Goal: Transaction & Acquisition: Purchase product/service

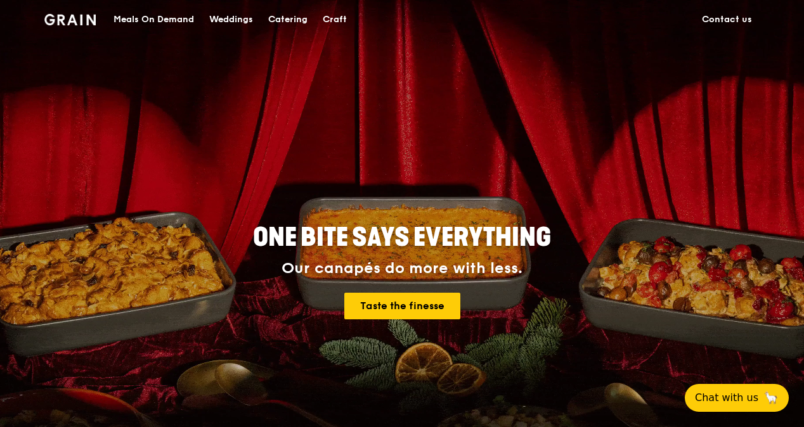
click at [164, 13] on div "Meals On Demand" at bounding box center [154, 20] width 81 height 38
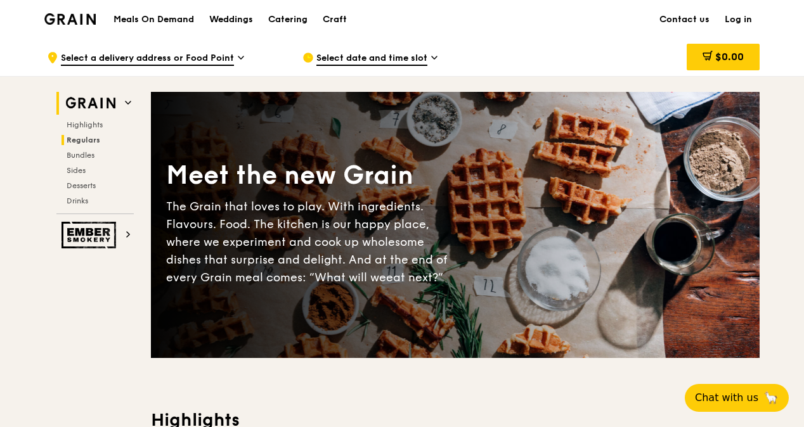
click at [93, 136] on span "Regulars" at bounding box center [84, 140] width 34 height 9
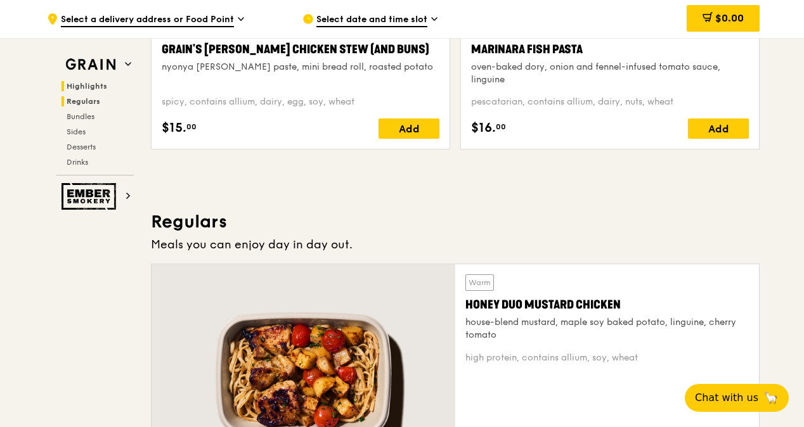
scroll to position [833, 0]
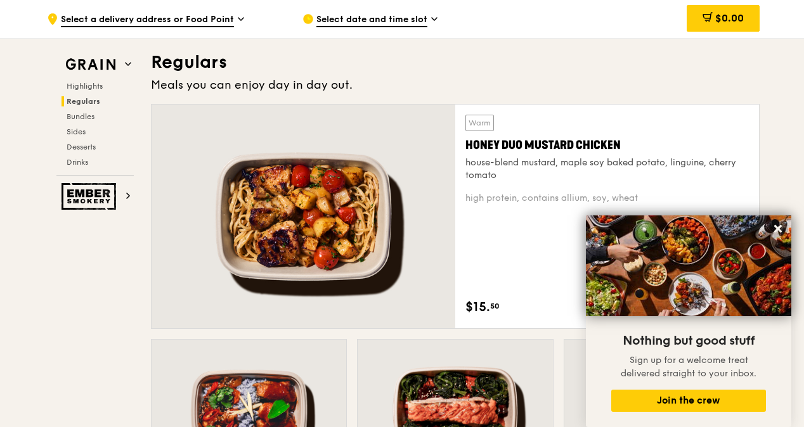
click at [762, 164] on div "Warm Honey Duo Mustard Chicken house-blend mustard, maple soy baked potato, lin…" at bounding box center [455, 221] width 619 height 235
click at [774, 232] on icon at bounding box center [778, 229] width 8 height 8
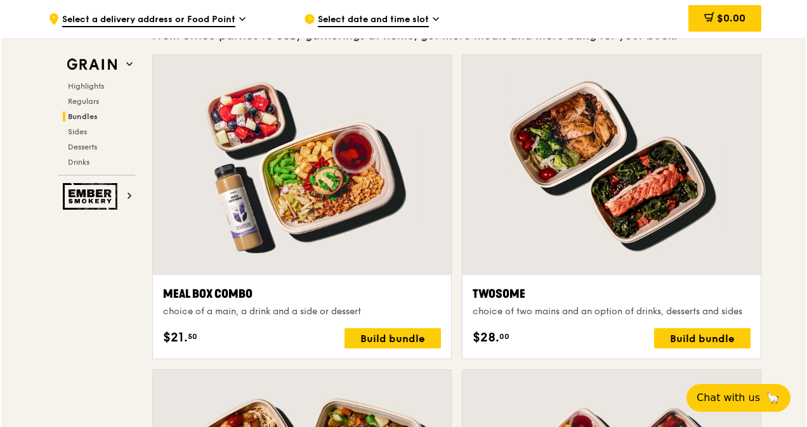
scroll to position [1903, 0]
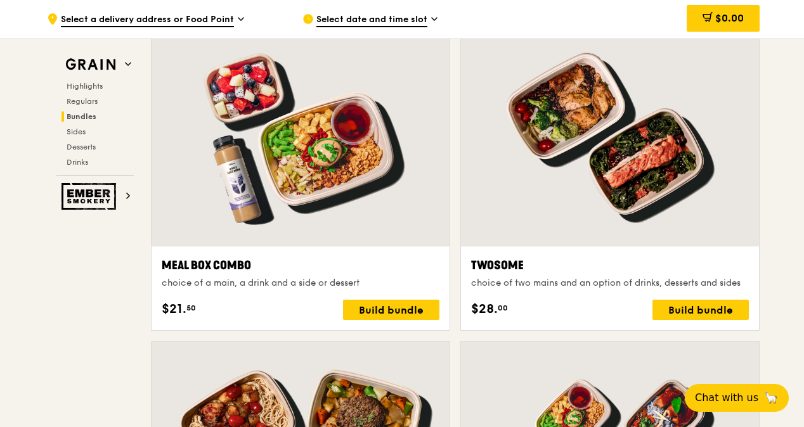
click at [206, 261] on div "Meal Box Combo" at bounding box center [301, 266] width 278 height 18
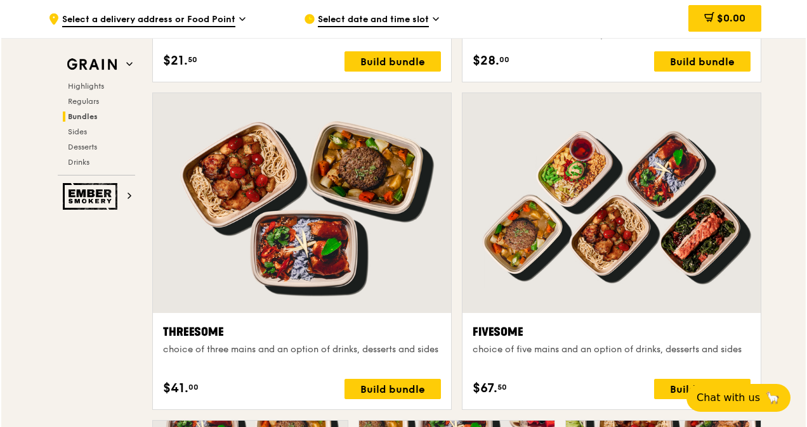
scroll to position [2220, 0]
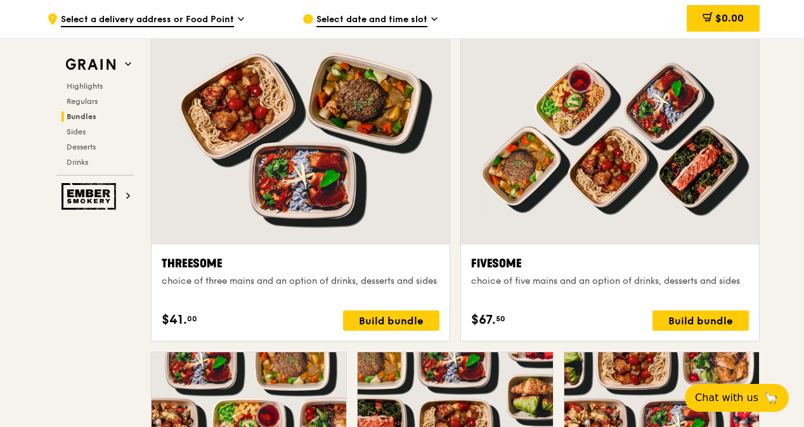
click at [614, 199] on div at bounding box center [610, 135] width 298 height 220
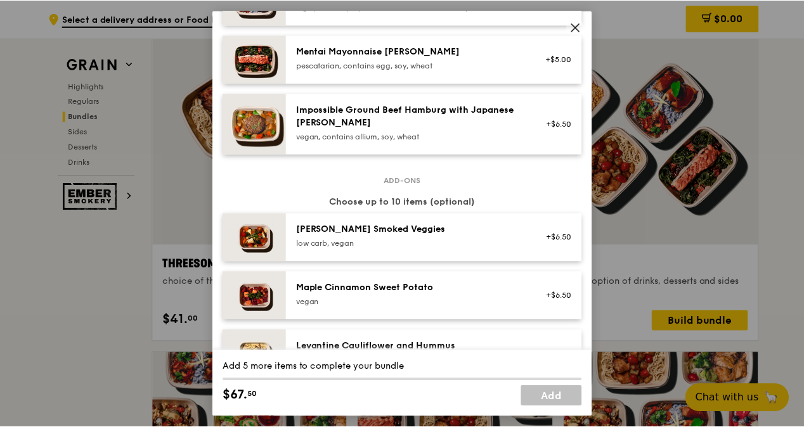
scroll to position [0, 0]
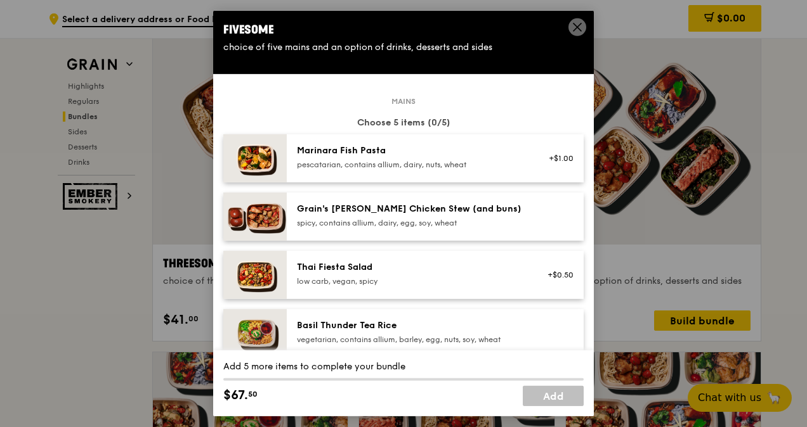
click at [575, 24] on icon at bounding box center [576, 27] width 11 height 11
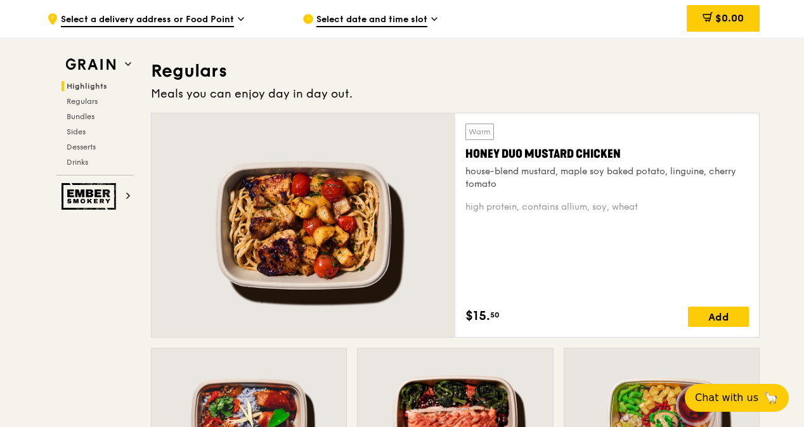
scroll to position [761, 0]
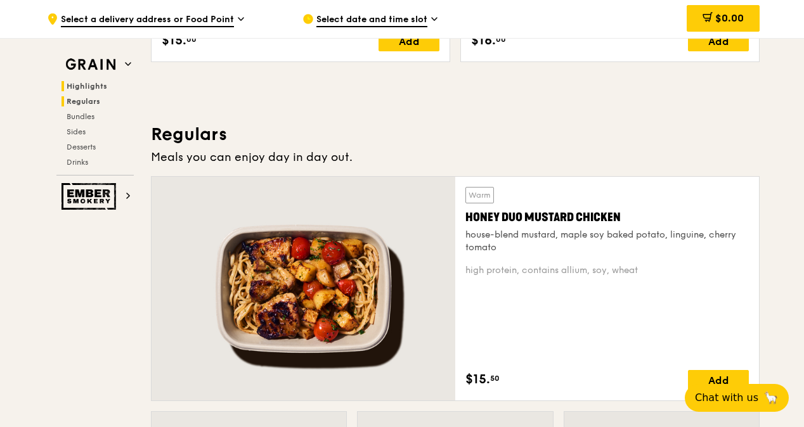
click at [91, 101] on span "Regulars" at bounding box center [84, 101] width 34 height 9
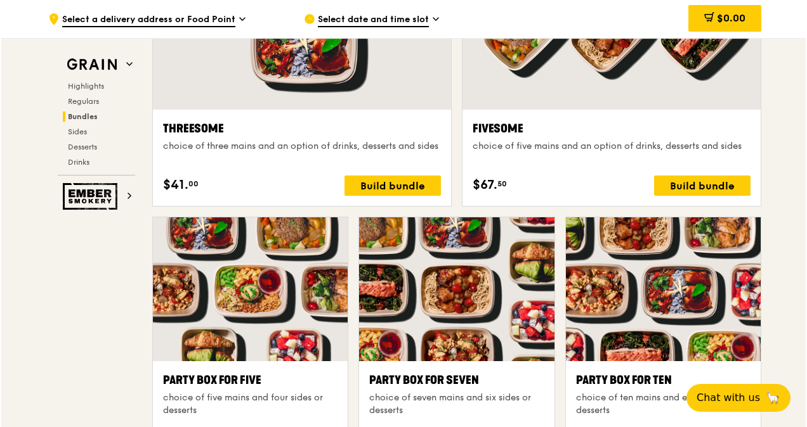
scroll to position [2418, 0]
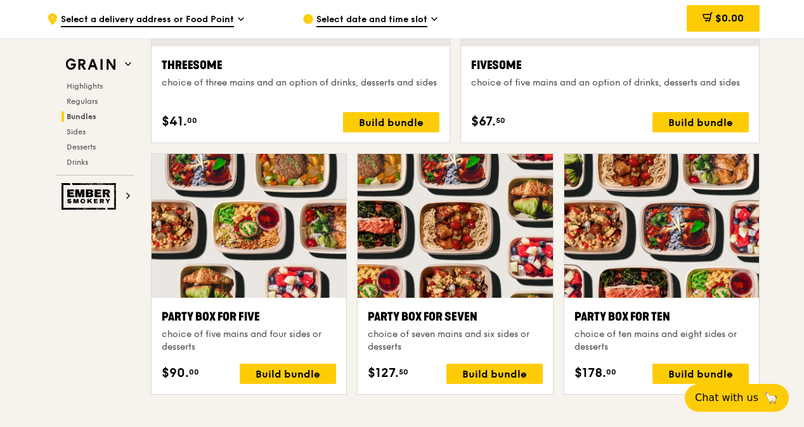
click at [655, 322] on div "Party Box for Ten" at bounding box center [662, 317] width 174 height 18
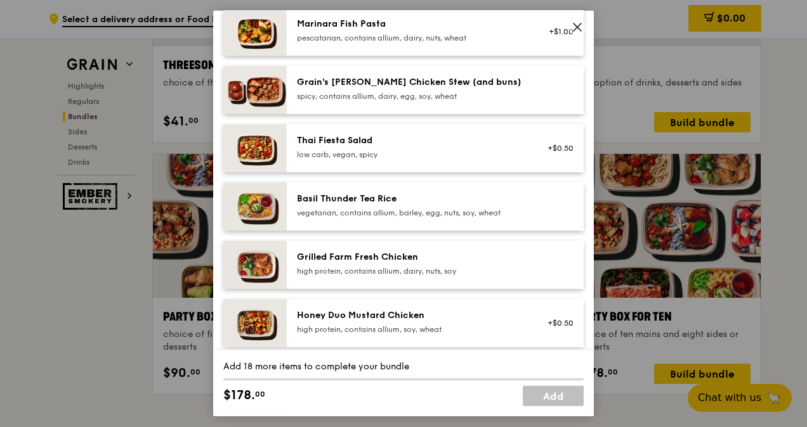
scroll to position [0, 0]
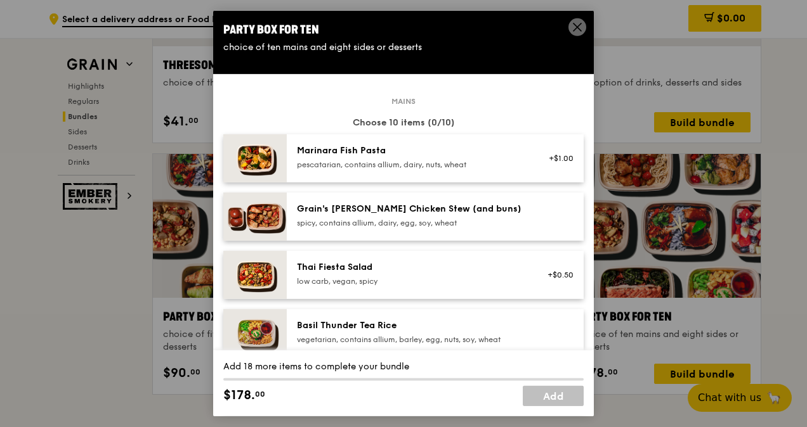
click at [445, 222] on div "spicy, contains allium, dairy, egg, soy, wheat" at bounding box center [411, 223] width 228 height 10
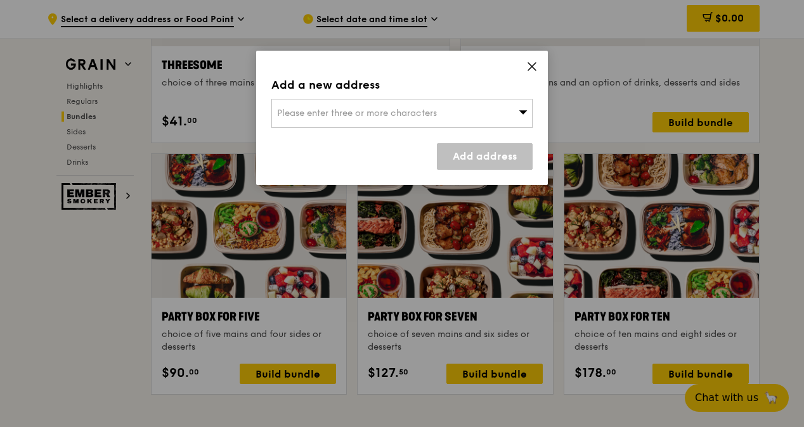
click at [497, 115] on div "Please enter three or more characters" at bounding box center [401, 113] width 261 height 29
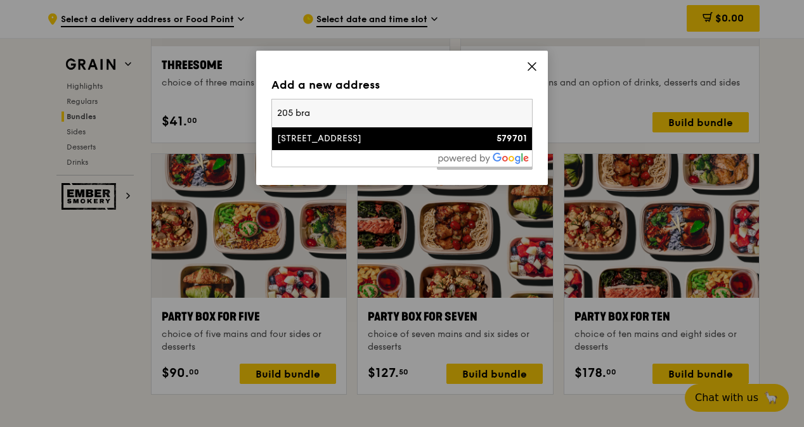
type input "205 bra"
click at [408, 135] on div "[STREET_ADDRESS]" at bounding box center [371, 139] width 188 height 13
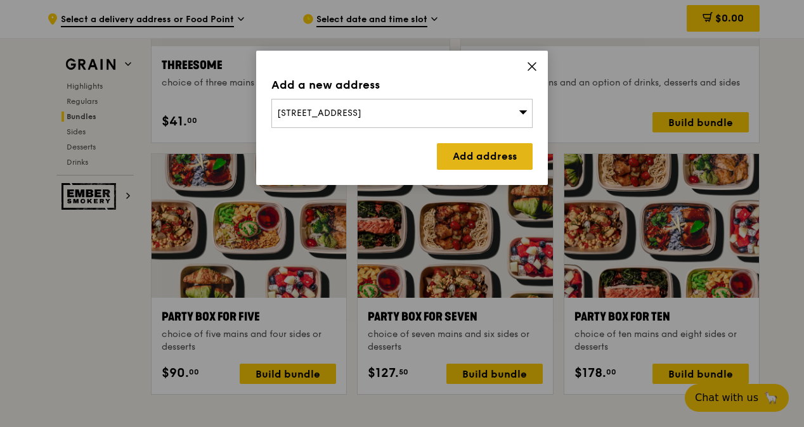
click at [469, 154] on link "Add address" at bounding box center [485, 156] width 96 height 27
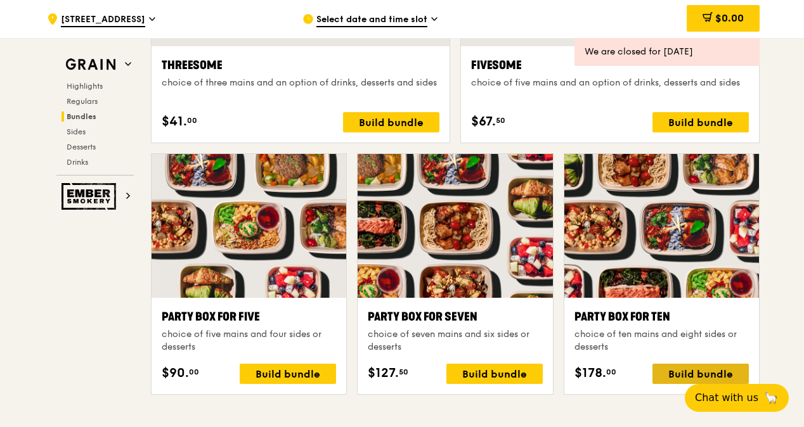
click at [714, 365] on div "Build bundle" at bounding box center [701, 374] width 96 height 20
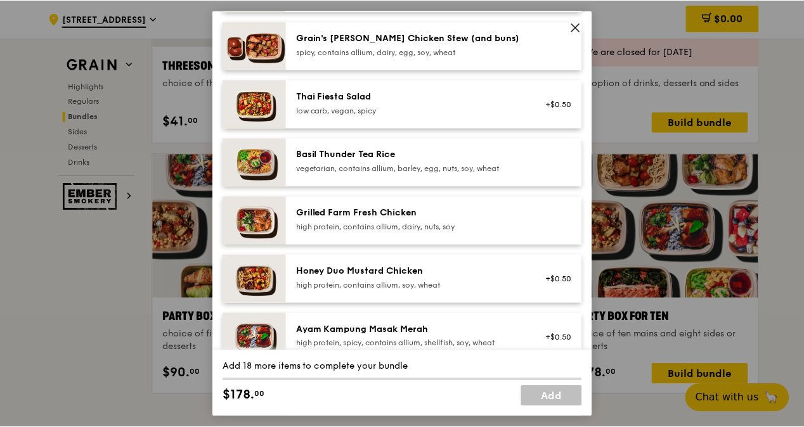
scroll to position [190, 0]
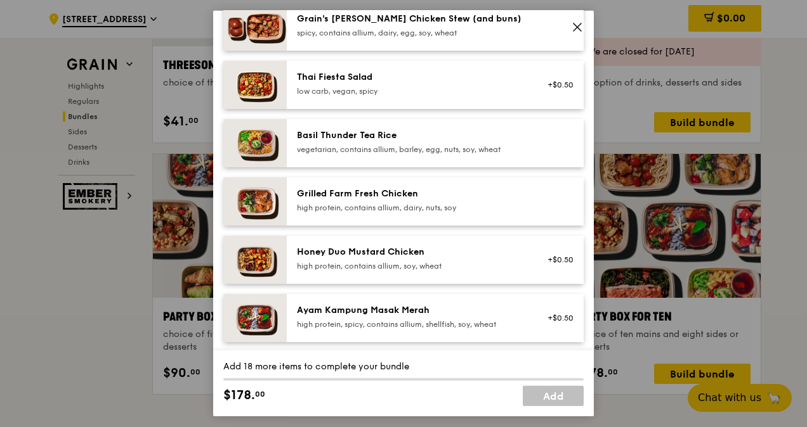
click at [245, 207] on img at bounding box center [254, 202] width 63 height 48
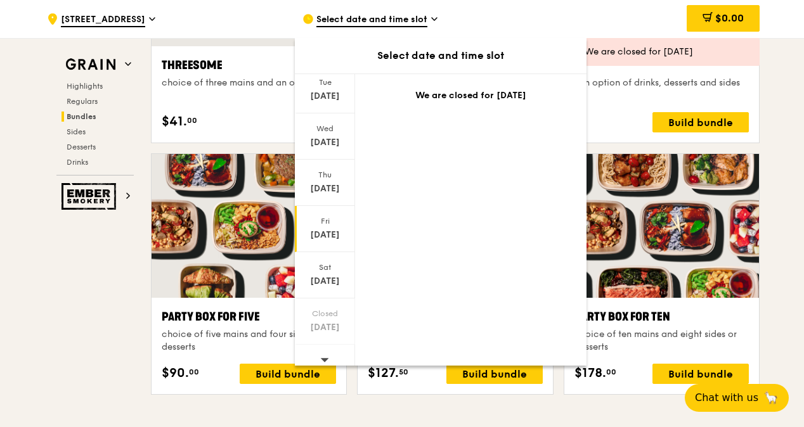
scroll to position [96, 0]
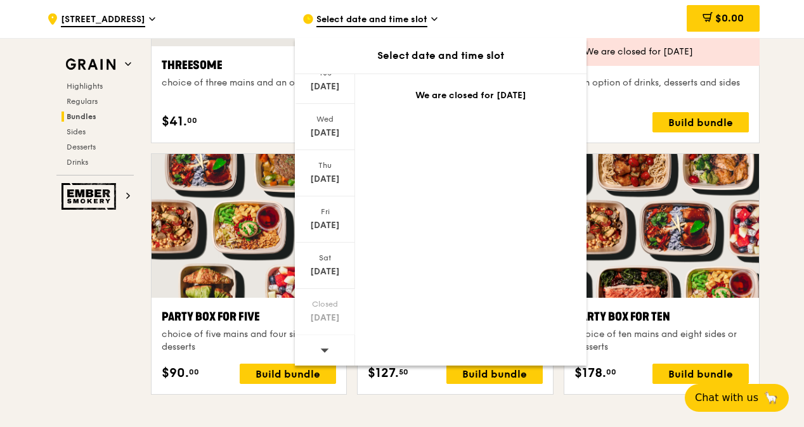
click at [323, 346] on icon at bounding box center [324, 351] width 9 height 10
click at [324, 185] on div "[DATE]" at bounding box center [325, 173] width 60 height 46
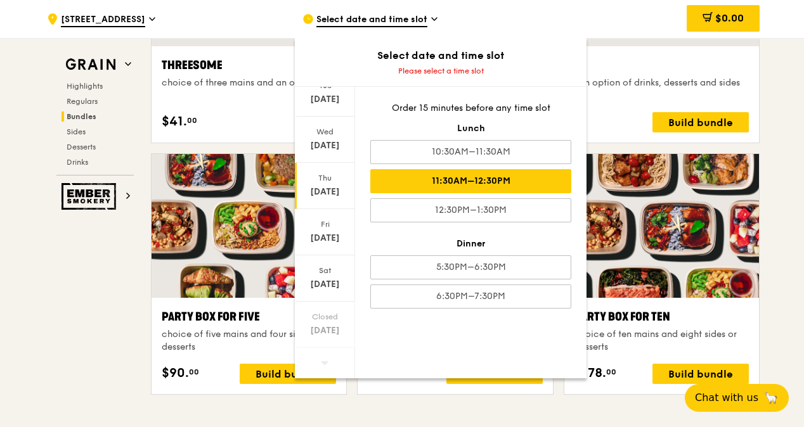
click at [514, 185] on div "11:30AM–12:30PM" at bounding box center [470, 181] width 201 height 24
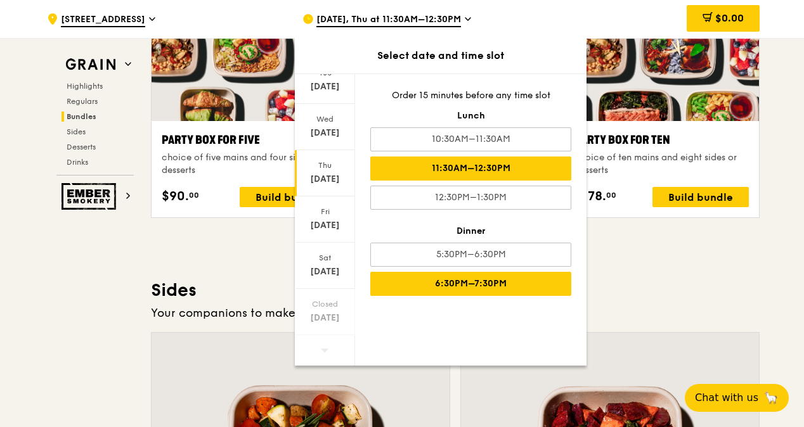
scroll to position [2609, 0]
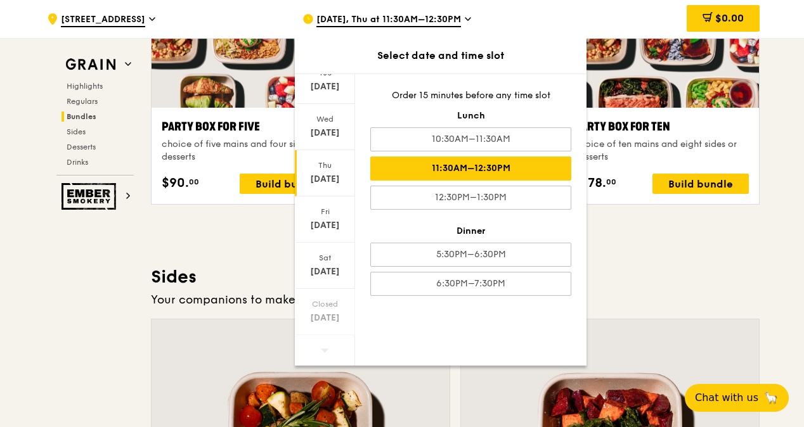
click at [523, 316] on div "[DATE] [DATE] [DATE] [DATE] [DATE] [DATE] Closed [DATE] Order 15 minutes before…" at bounding box center [441, 220] width 292 height 292
click at [455, 170] on div "11:30AM–12:30PM" at bounding box center [470, 169] width 201 height 24
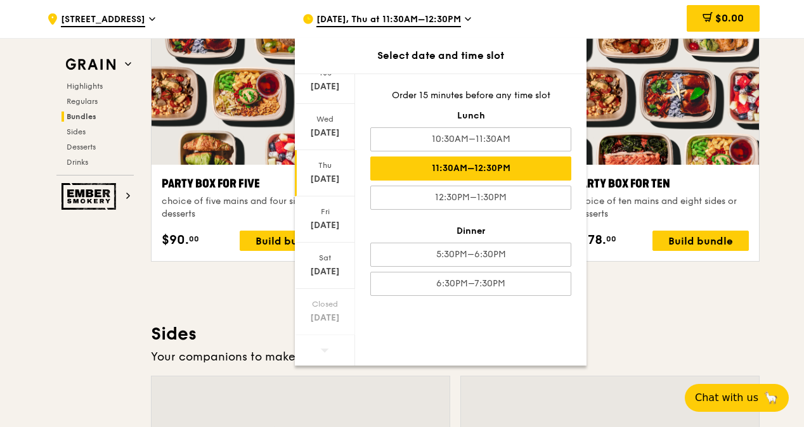
scroll to position [2545, 0]
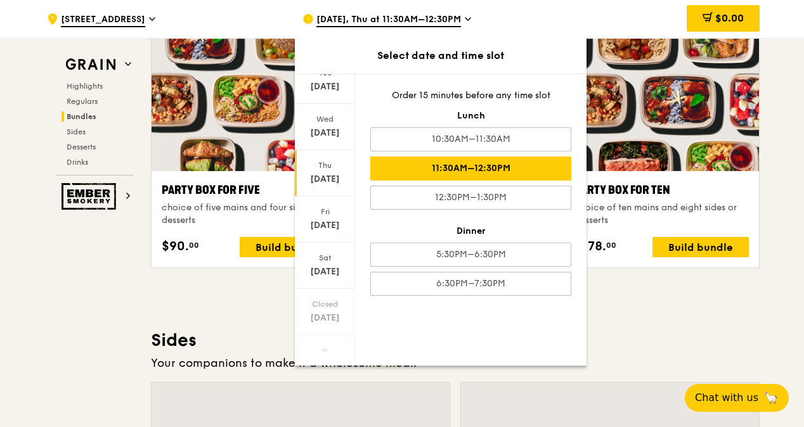
click at [628, 274] on div "Party Box for Ten choice of ten mains and eight sides or desserts $178. 00 Buil…" at bounding box center [662, 153] width 206 height 252
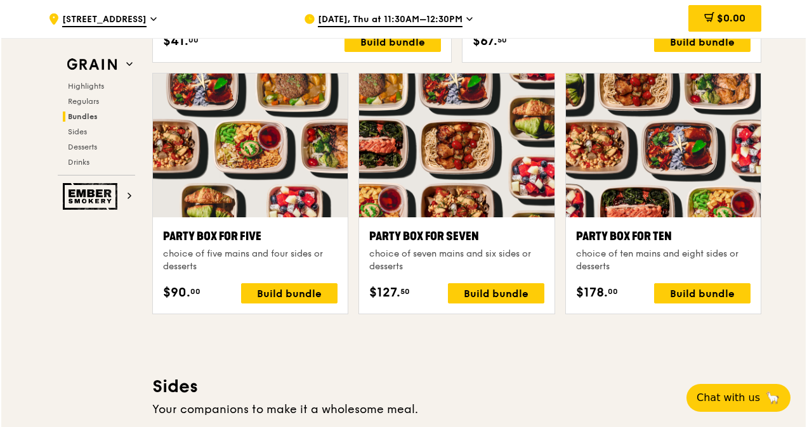
scroll to position [2482, 0]
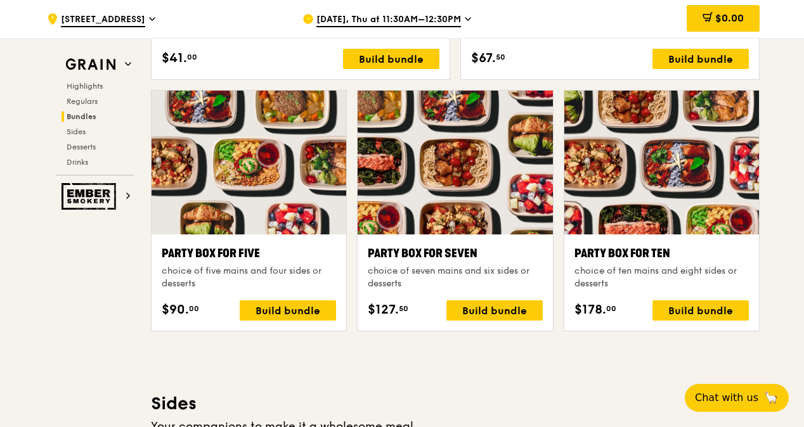
click at [658, 250] on div "Party Box for Ten" at bounding box center [662, 254] width 174 height 18
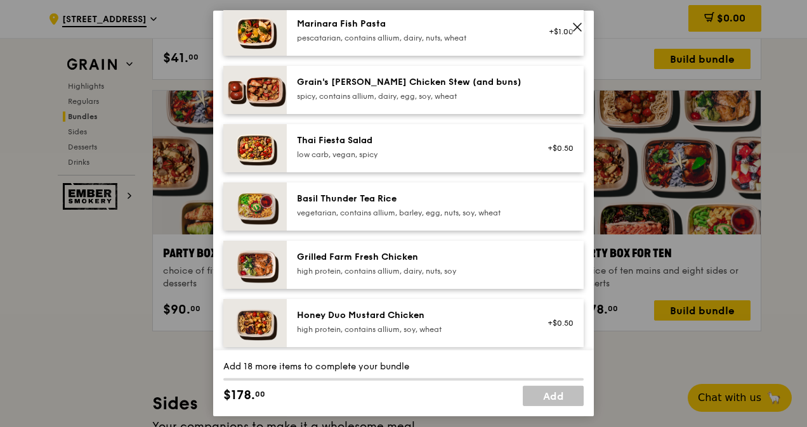
scroll to position [254, 0]
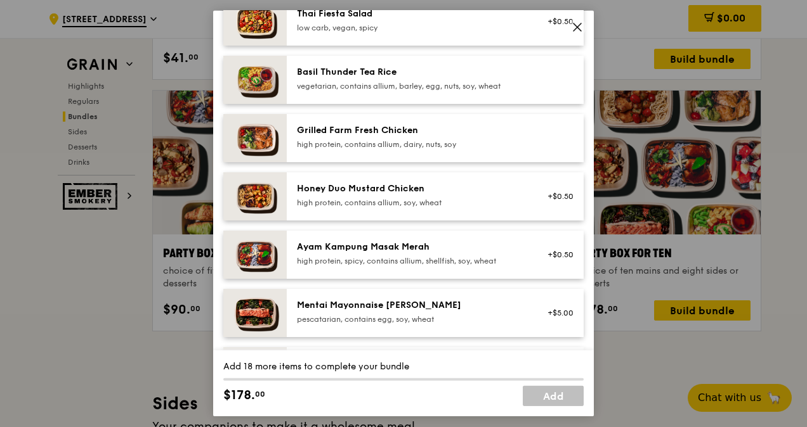
click at [393, 132] on div "Grilled Farm Fresh Chicken" at bounding box center [411, 130] width 228 height 13
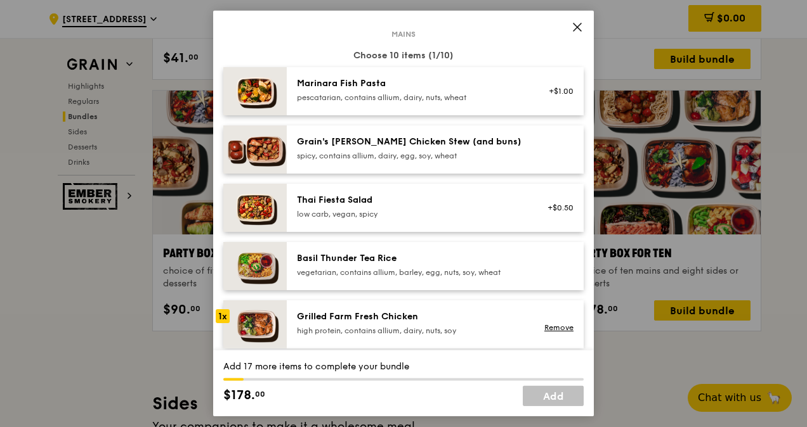
scroll to position [63, 0]
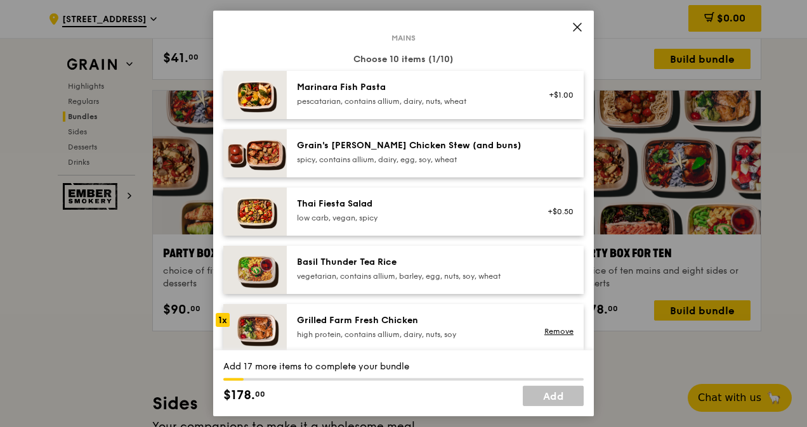
click at [253, 323] on img at bounding box center [254, 328] width 63 height 48
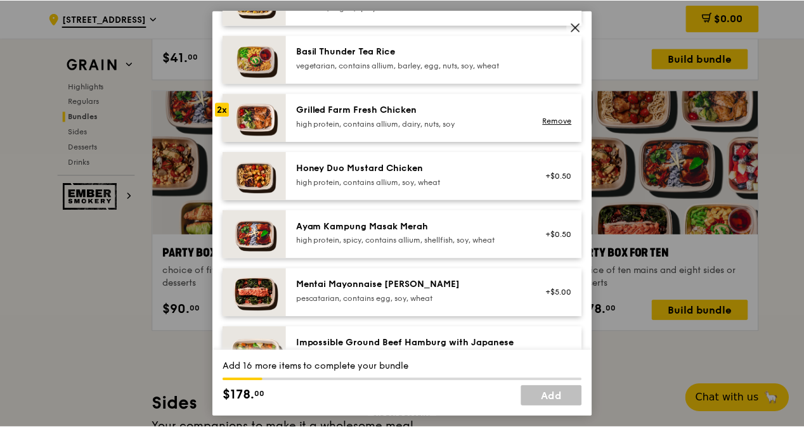
scroll to position [0, 0]
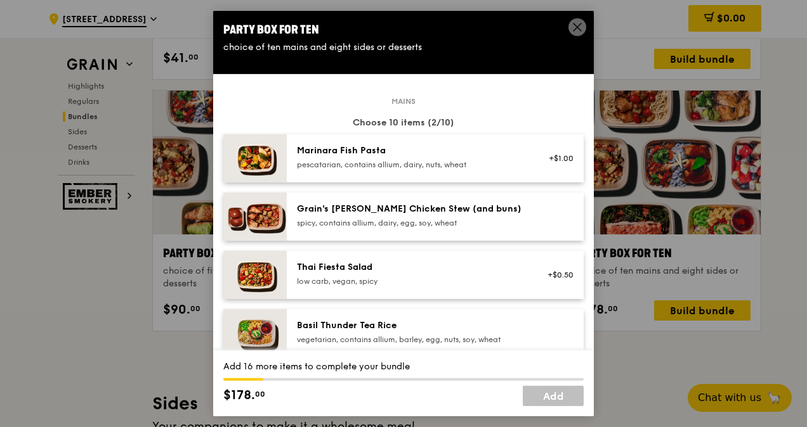
click at [571, 28] on span at bounding box center [577, 27] width 18 height 18
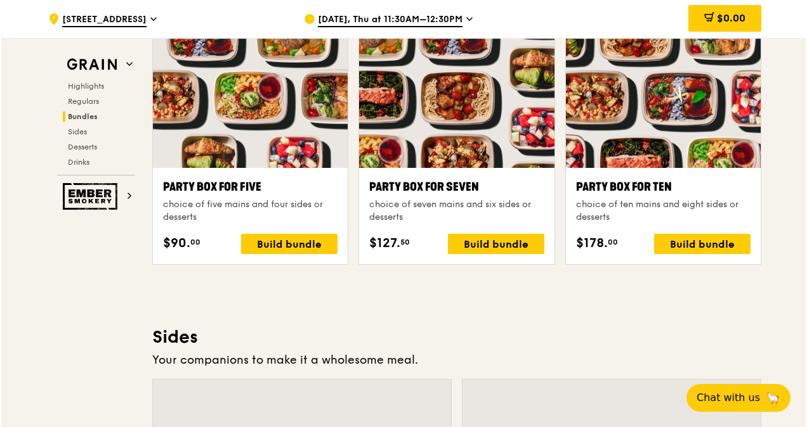
scroll to position [2545, 0]
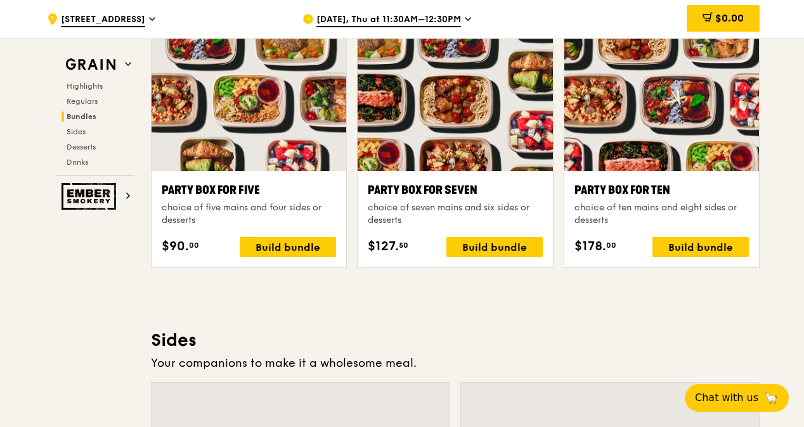
click at [622, 183] on div "Party Box for Ten" at bounding box center [662, 190] width 174 height 18
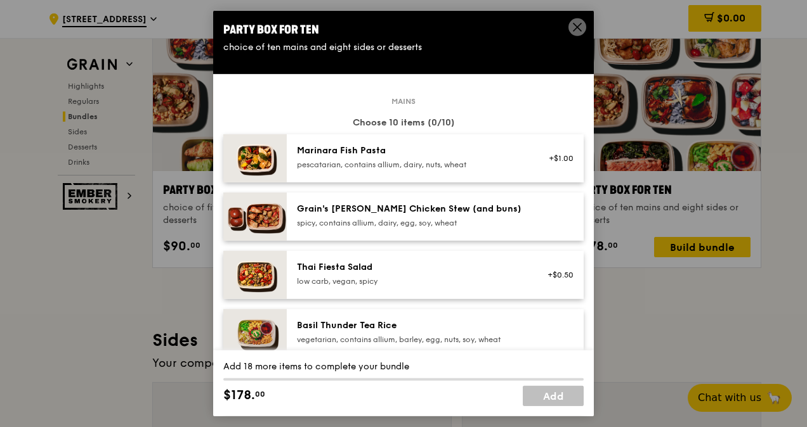
click at [261, 150] on img at bounding box center [254, 158] width 63 height 48
click at [545, 164] on link "Remove" at bounding box center [558, 164] width 29 height 9
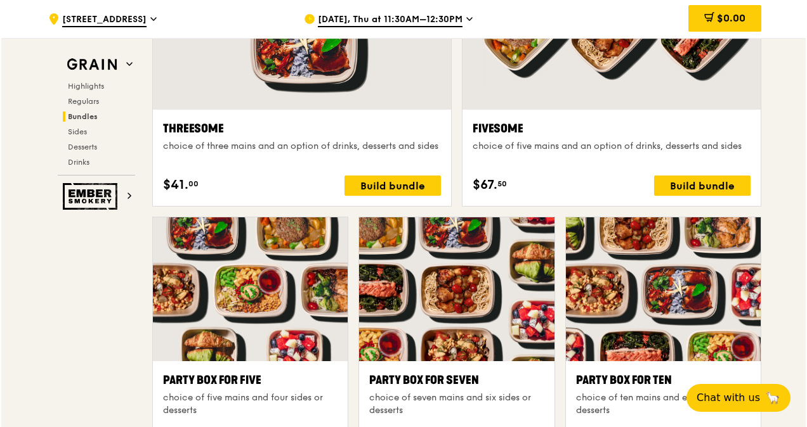
scroll to position [2228, 0]
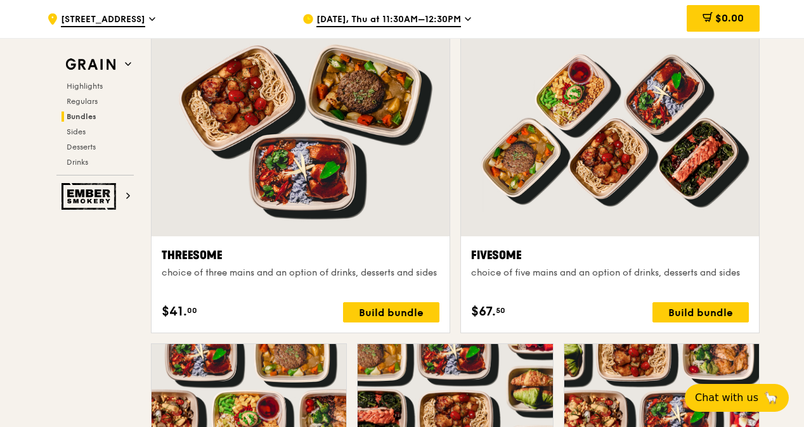
click at [661, 259] on div "Fivesome" at bounding box center [610, 256] width 278 height 18
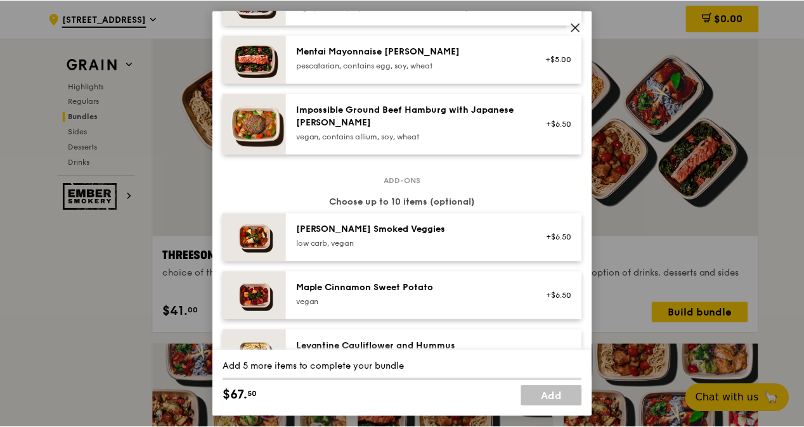
scroll to position [571, 0]
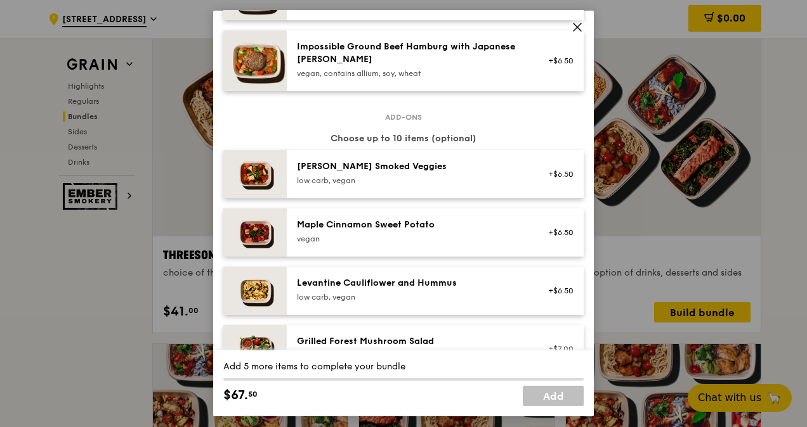
click at [578, 28] on icon at bounding box center [577, 27] width 8 height 8
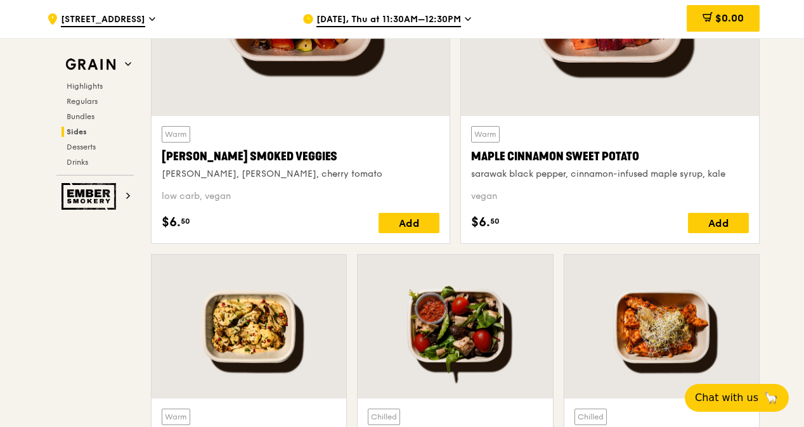
scroll to position [3180, 0]
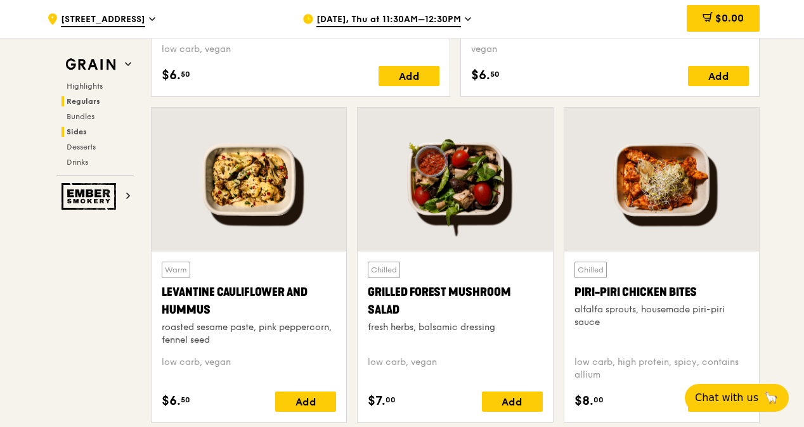
click at [71, 104] on span "Regulars" at bounding box center [84, 101] width 34 height 9
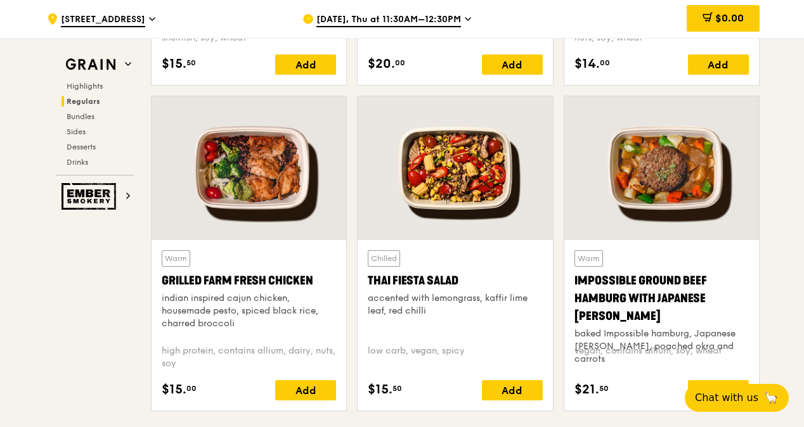
scroll to position [1404, 0]
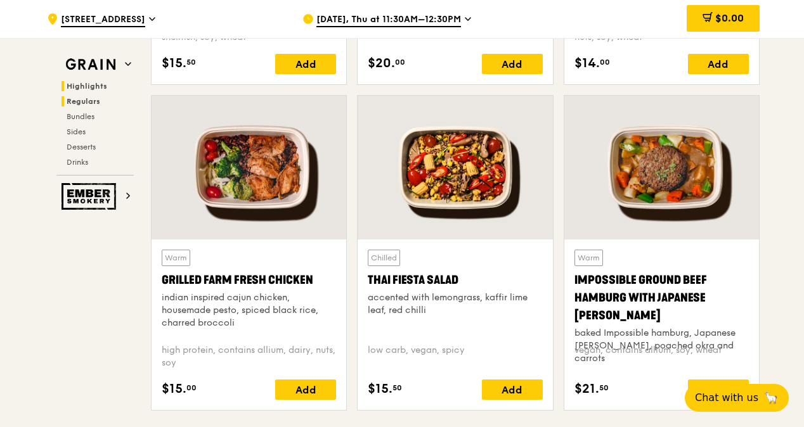
click at [89, 89] on span "Highlights" at bounding box center [87, 86] width 41 height 9
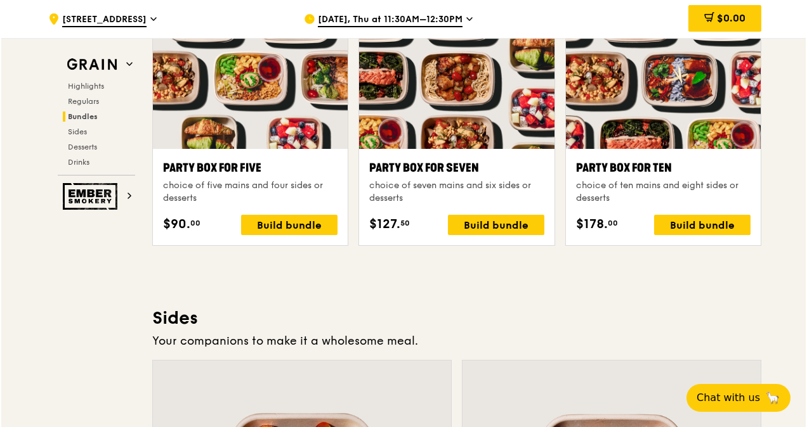
scroll to position [2578, 0]
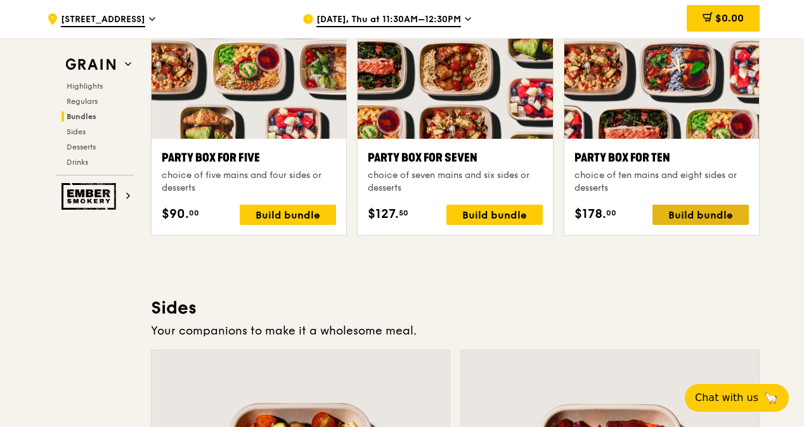
click at [680, 209] on div "Build bundle" at bounding box center [701, 215] width 96 height 20
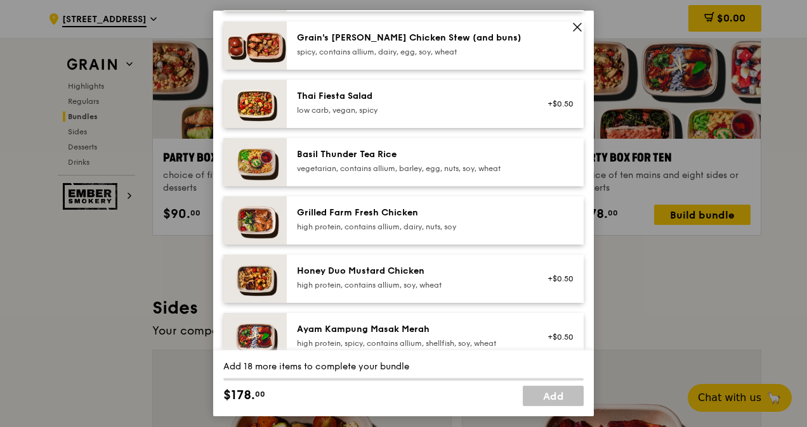
scroll to position [190, 0]
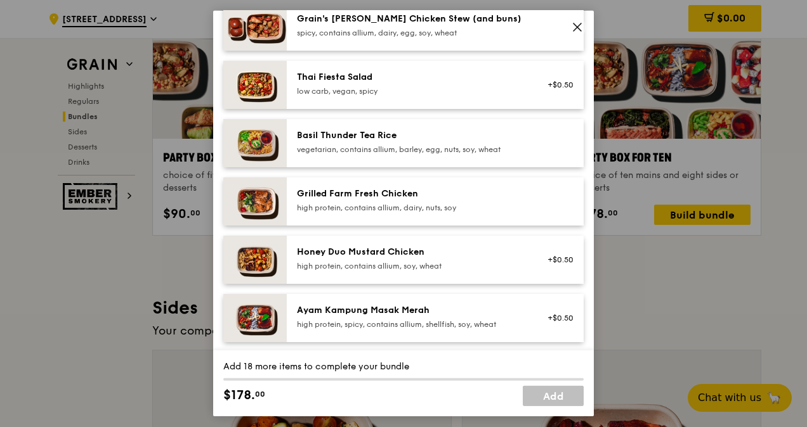
click at [544, 263] on div "+$0.50" at bounding box center [557, 260] width 34 height 10
click at [540, 261] on div "Remove" at bounding box center [557, 266] width 34 height 10
click at [522, 259] on div "Honey Duo Mustard Chicken high protein, contains allium, soy, wheat" at bounding box center [410, 260] width 243 height 28
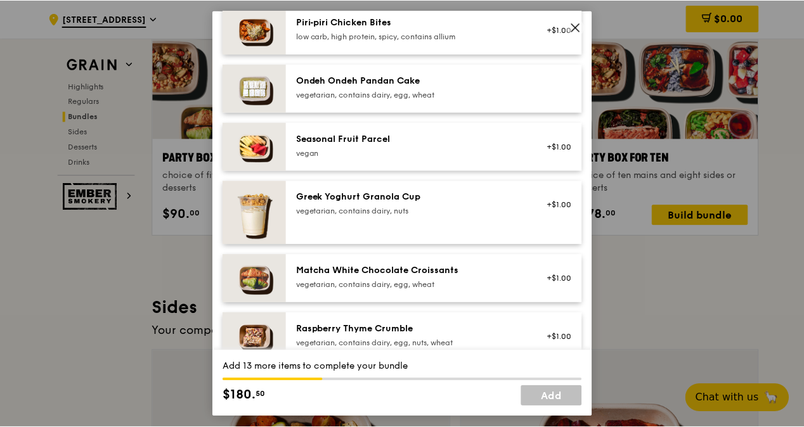
scroll to position [1015, 0]
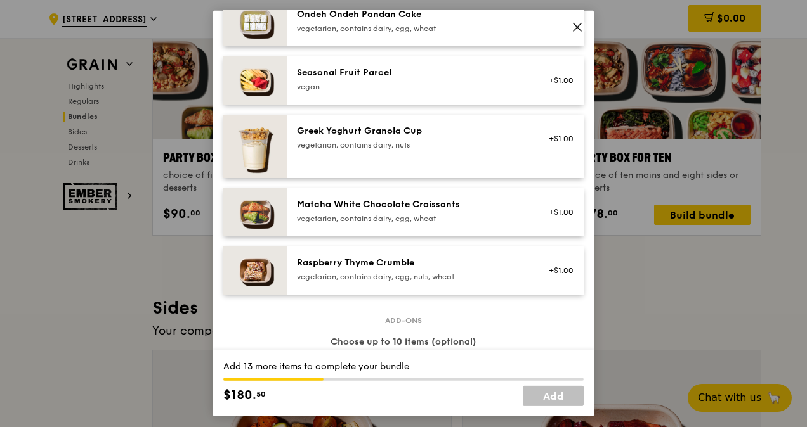
click at [582, 23] on icon at bounding box center [576, 27] width 11 height 11
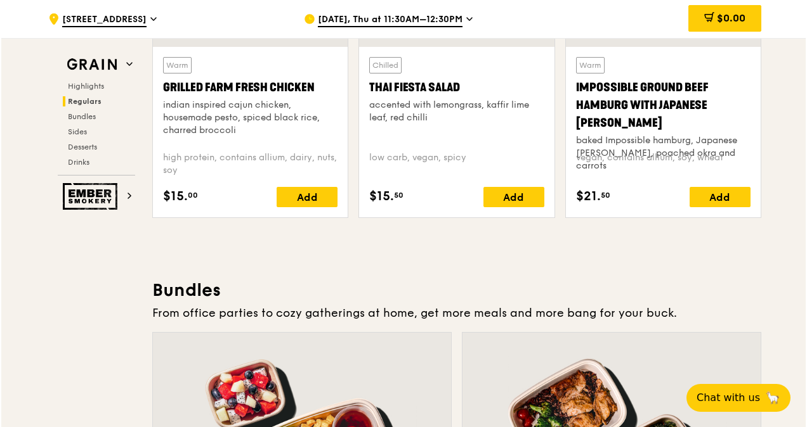
scroll to position [1880, 0]
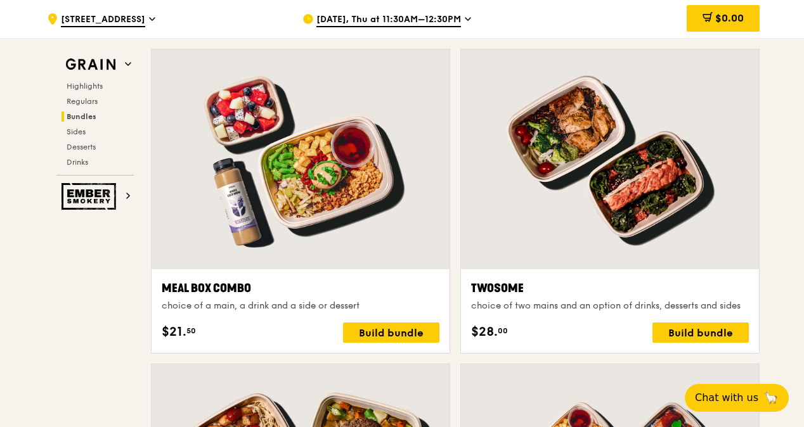
click at [330, 221] on div at bounding box center [301, 159] width 298 height 220
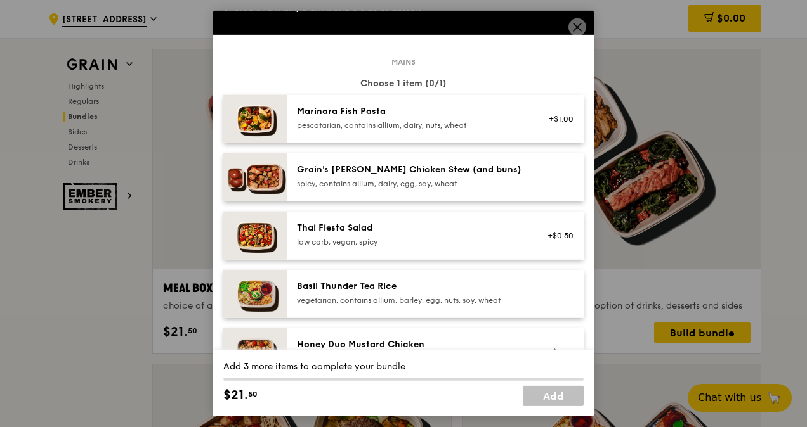
scroll to position [127, 0]
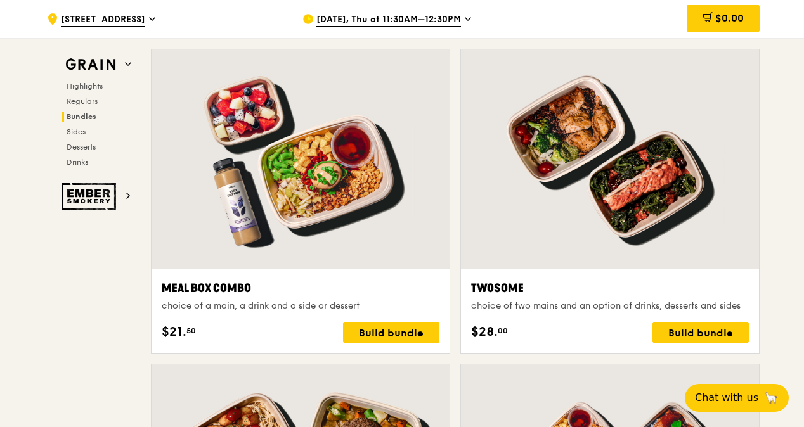
click at [371, 177] on div at bounding box center [301, 159] width 298 height 220
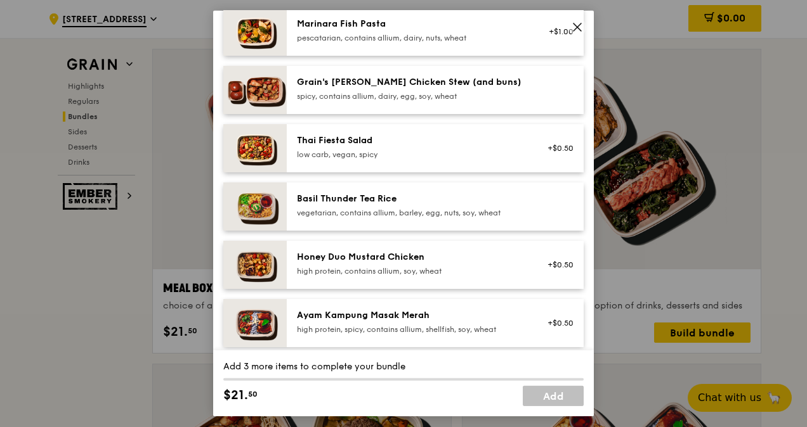
click at [431, 283] on div "Honey Duo Mustard Chicken high protein, contains allium, soy, wheat +$0.50" at bounding box center [435, 265] width 297 height 48
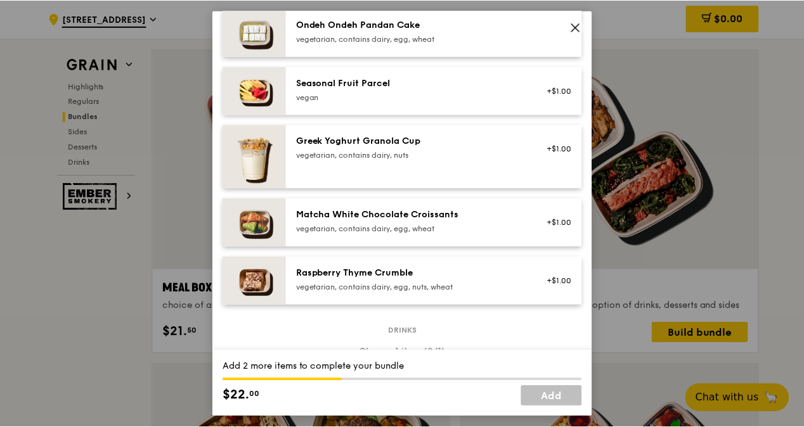
scroll to position [1015, 0]
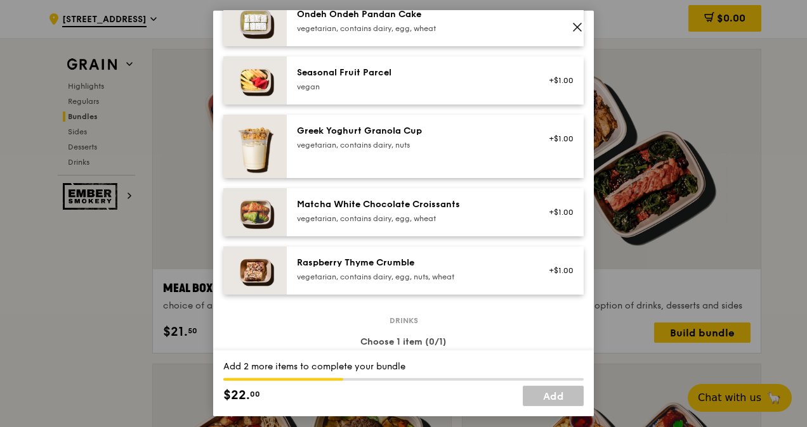
click at [582, 30] on icon at bounding box center [576, 27] width 11 height 11
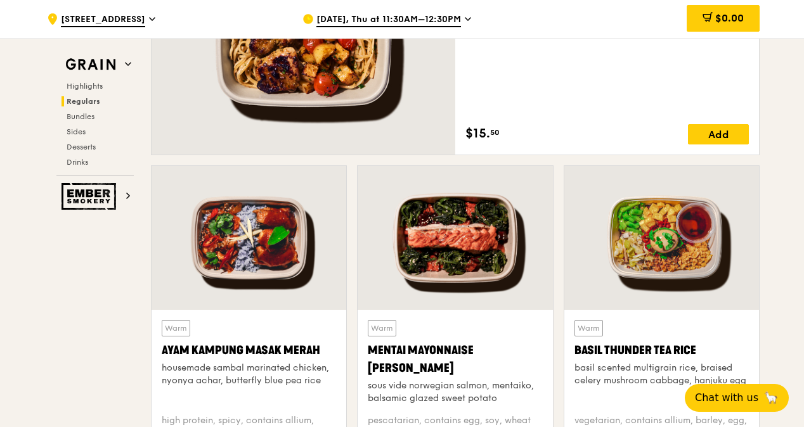
scroll to position [865, 0]
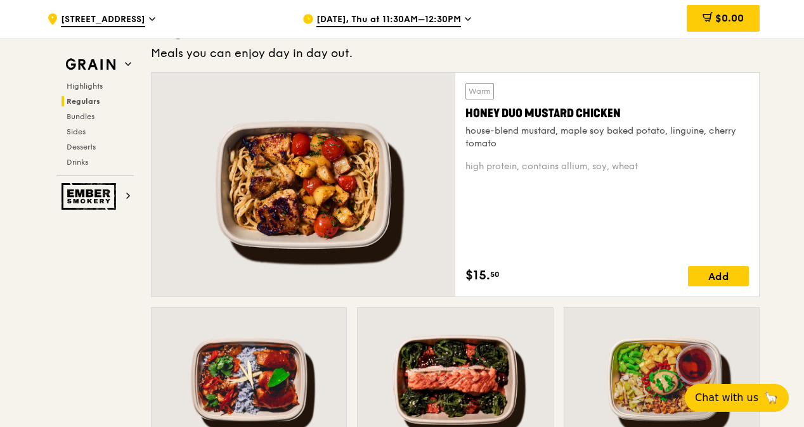
click at [710, 272] on div "Add" at bounding box center [718, 276] width 61 height 20
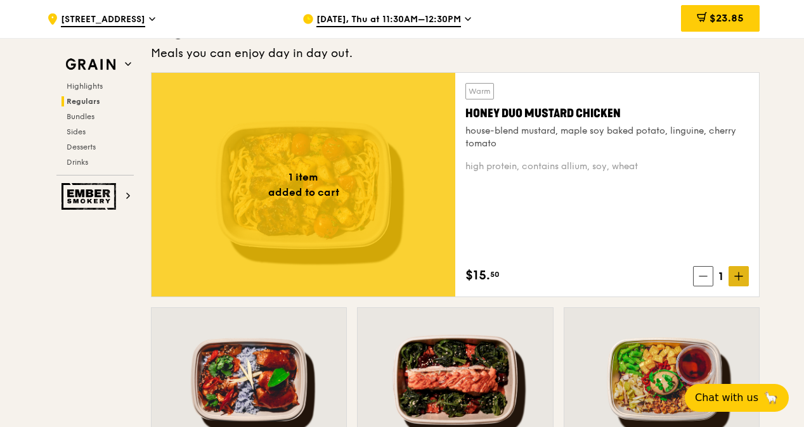
click at [740, 277] on icon at bounding box center [739, 277] width 8 height 0
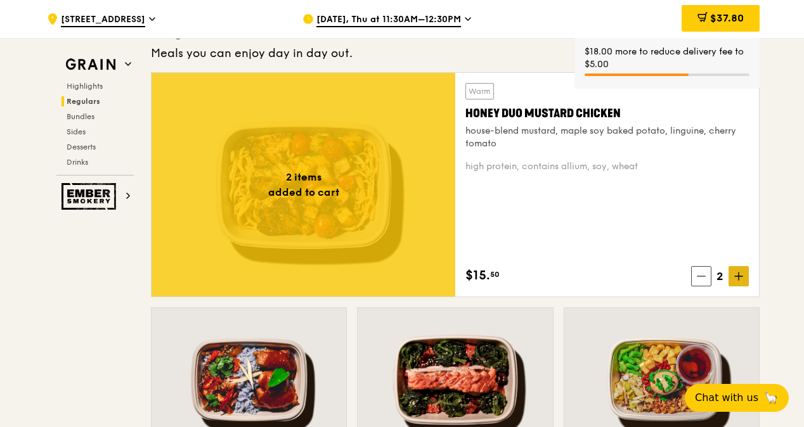
click at [741, 275] on icon at bounding box center [738, 276] width 9 height 9
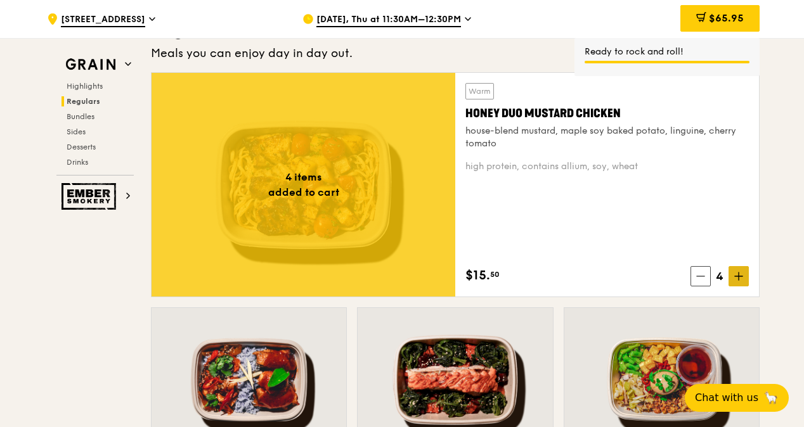
click at [741, 275] on icon at bounding box center [738, 276] width 9 height 9
click at [742, 275] on icon at bounding box center [738, 276] width 9 height 9
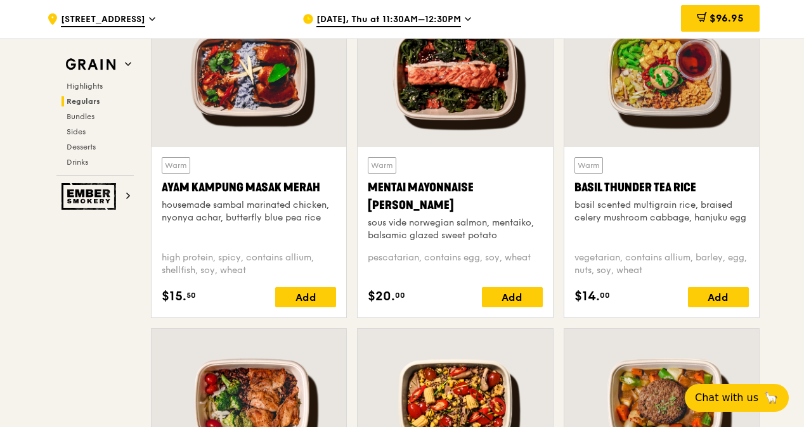
scroll to position [1182, 0]
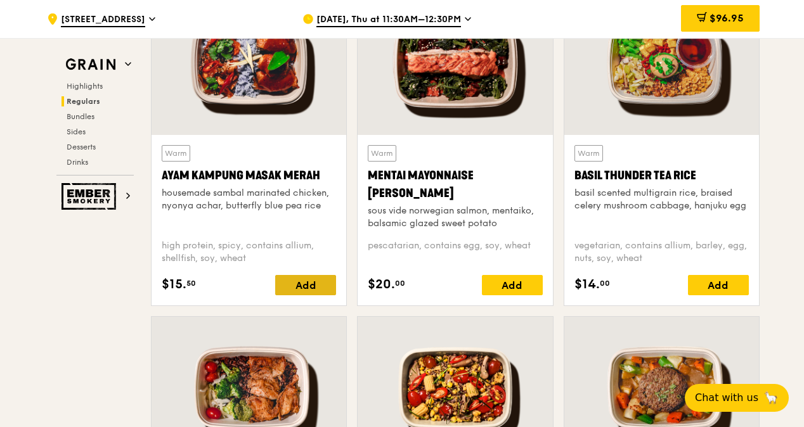
click at [304, 280] on div "Add" at bounding box center [305, 285] width 61 height 20
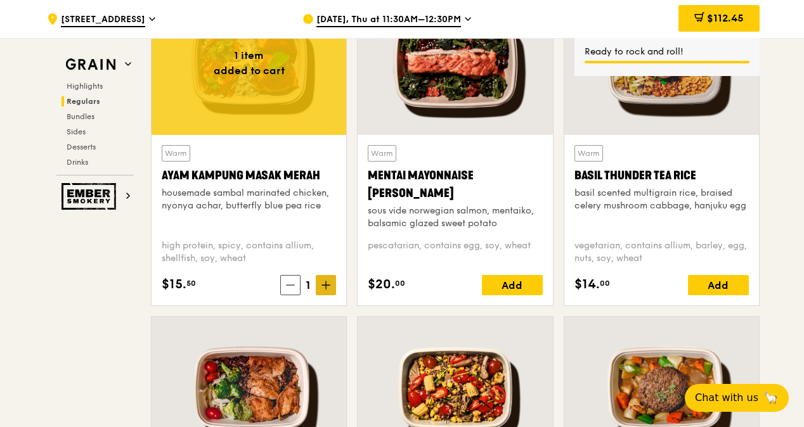
click at [325, 278] on span at bounding box center [326, 285] width 20 height 20
click at [326, 282] on icon at bounding box center [326, 286] width 0 height 8
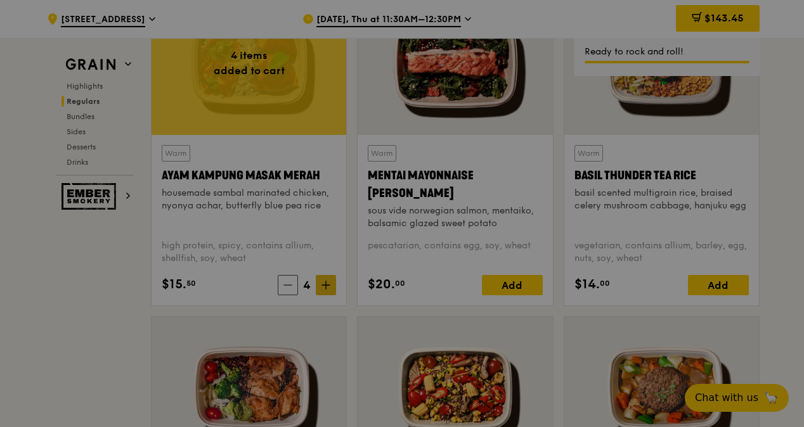
click at [326, 282] on div at bounding box center [402, 213] width 804 height 427
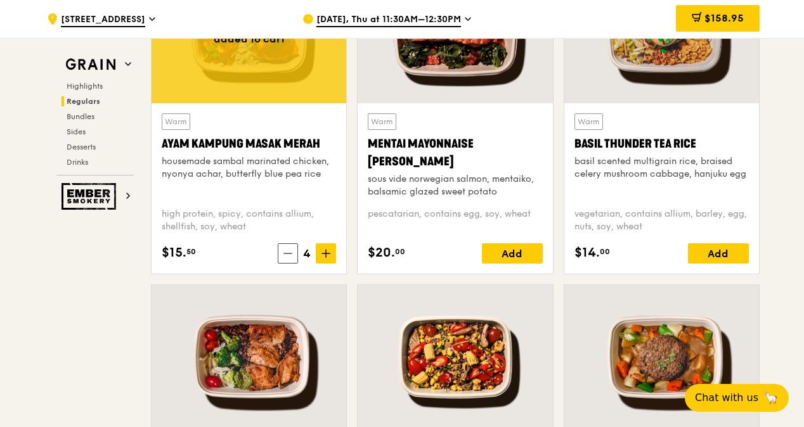
scroll to position [1246, 0]
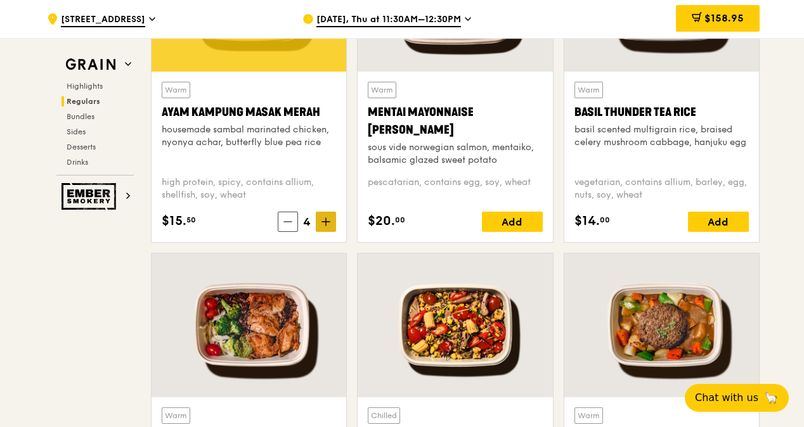
click at [335, 222] on span at bounding box center [326, 222] width 20 height 20
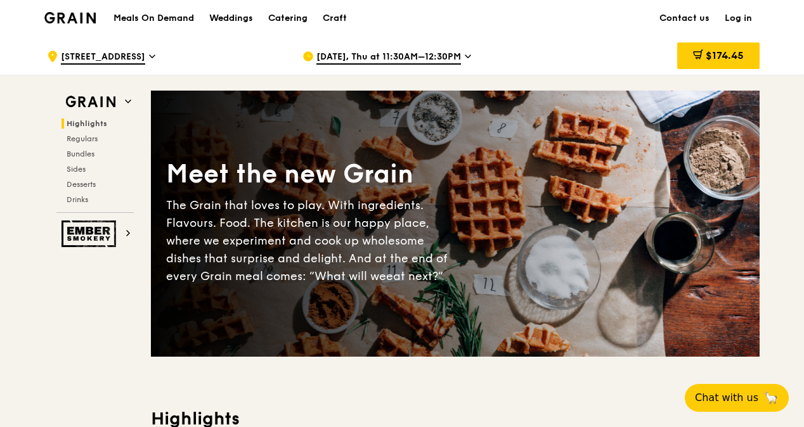
scroll to position [0, 0]
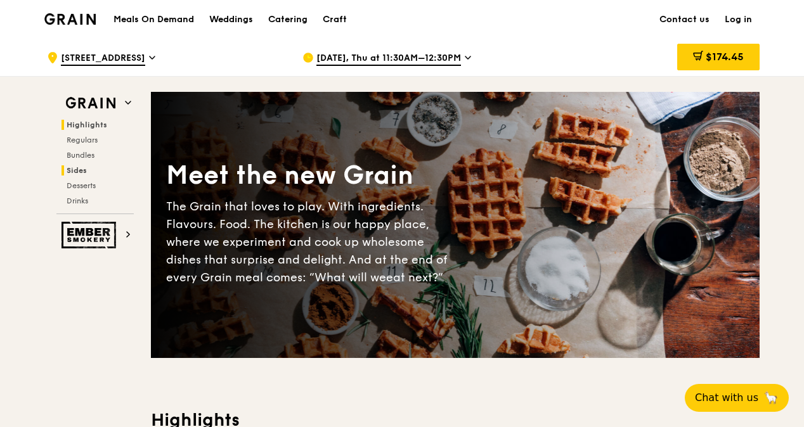
click at [81, 166] on span "Sides" at bounding box center [77, 170] width 20 height 9
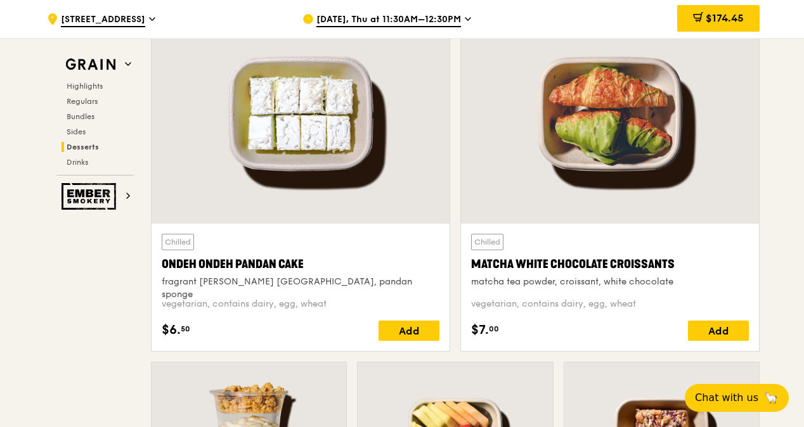
scroll to position [3773, 0]
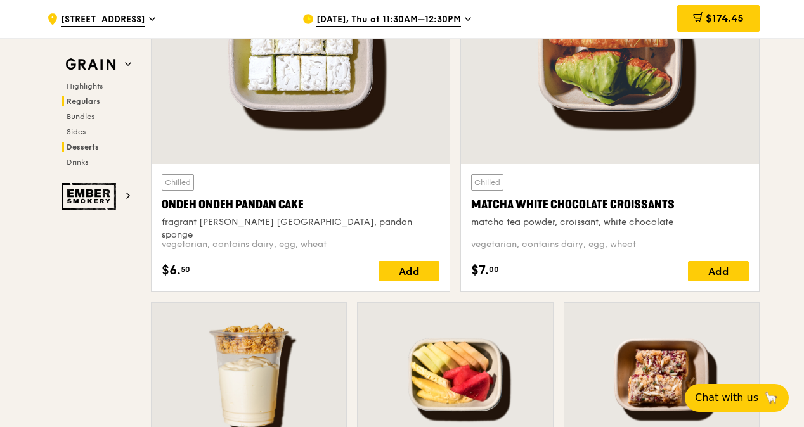
click at [85, 103] on span "Regulars" at bounding box center [84, 101] width 34 height 9
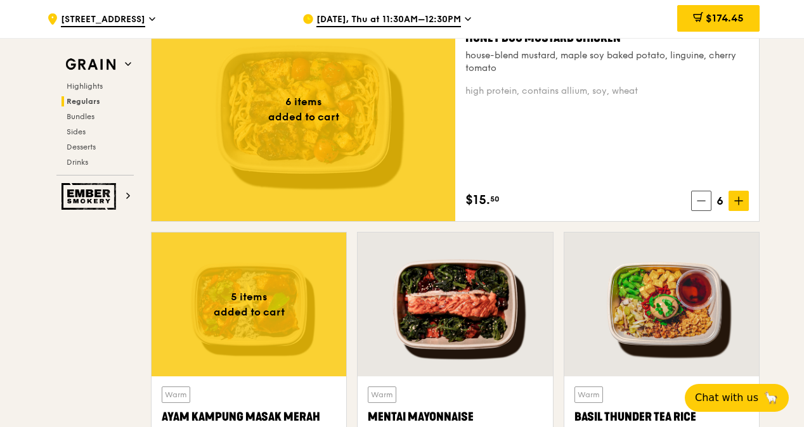
scroll to position [833, 0]
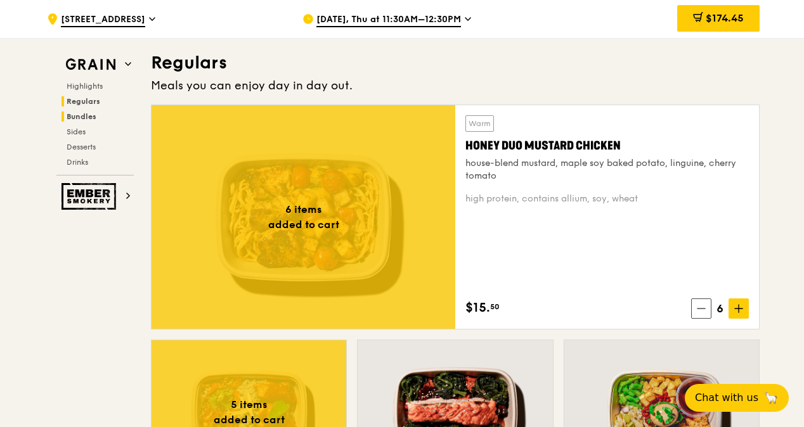
click at [87, 119] on span "Bundles" at bounding box center [82, 116] width 30 height 9
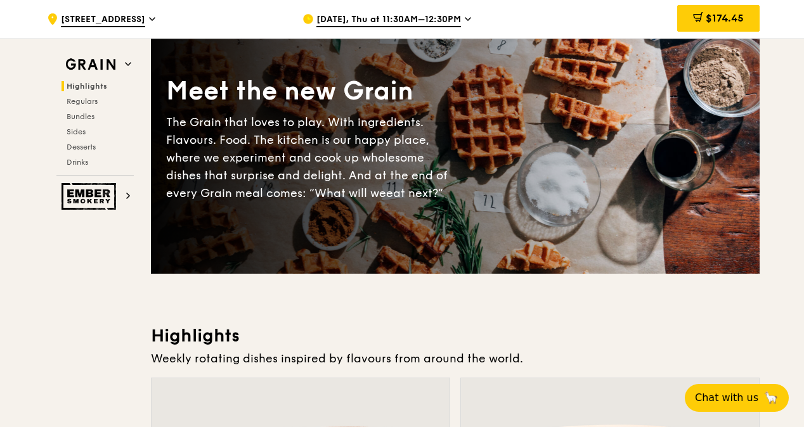
scroll to position [0, 0]
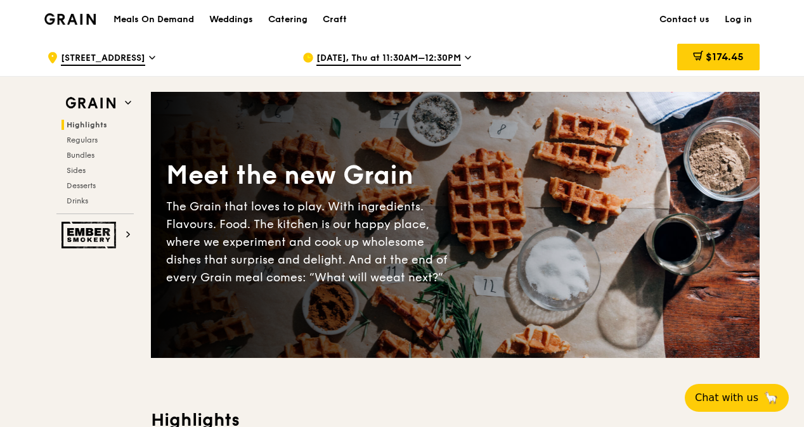
click at [169, 23] on h1 "Meals On Demand" at bounding box center [154, 19] width 81 height 13
click at [176, 18] on h1 "Meals On Demand" at bounding box center [154, 19] width 81 height 13
click at [332, 16] on div "Craft" at bounding box center [335, 20] width 24 height 38
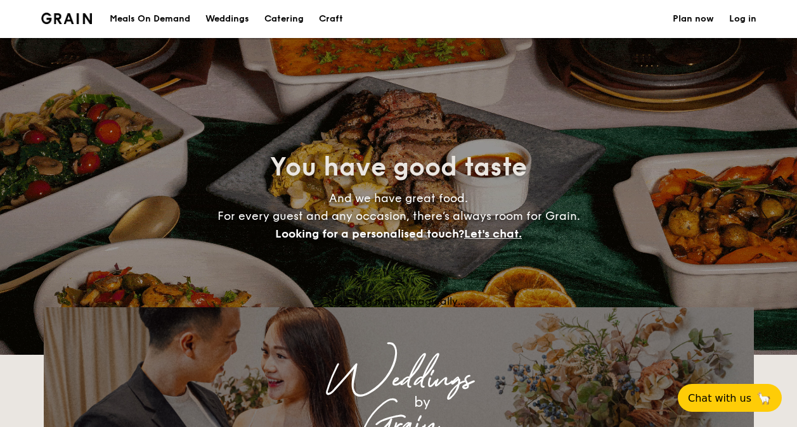
select select
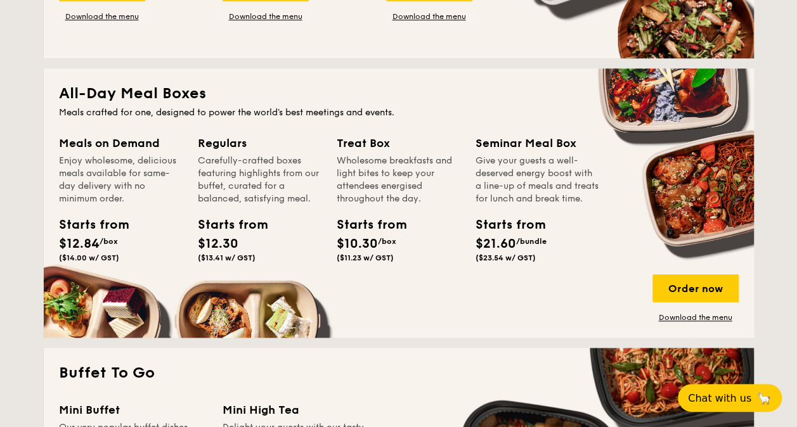
scroll to position [507, 0]
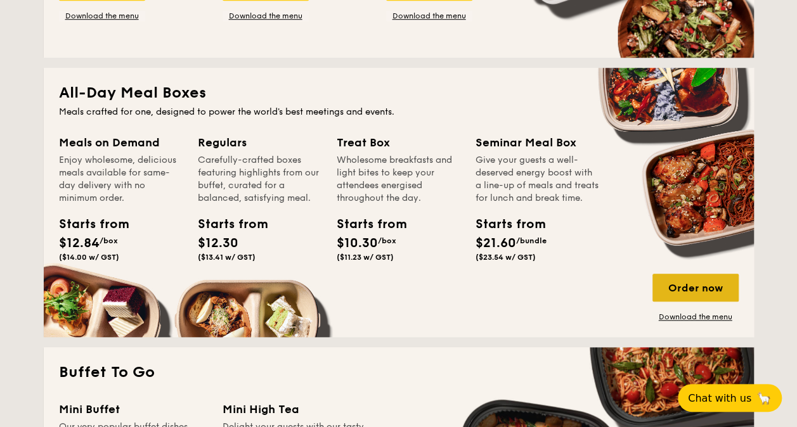
click at [671, 290] on div "Order now" at bounding box center [696, 288] width 86 height 28
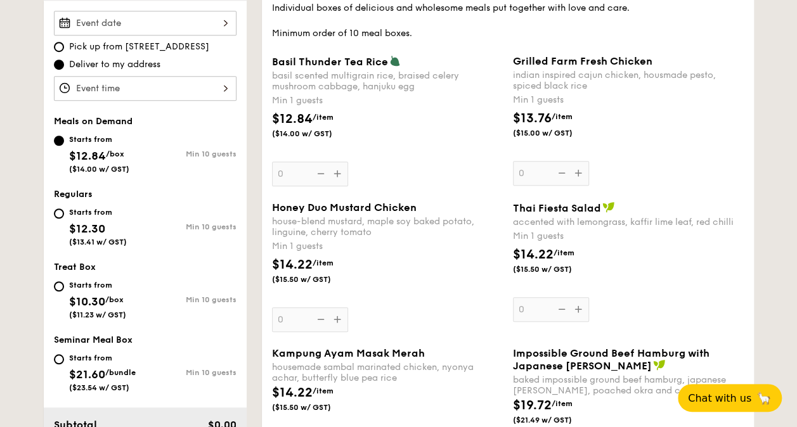
scroll to position [317, 0]
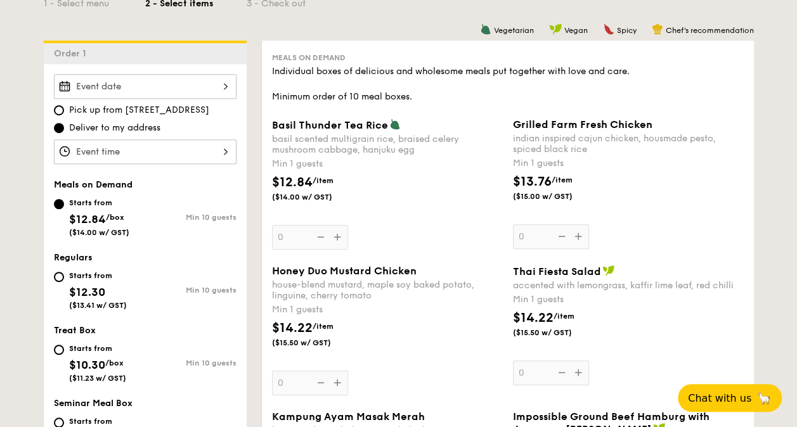
click at [223, 87] on div at bounding box center [145, 86] width 183 height 25
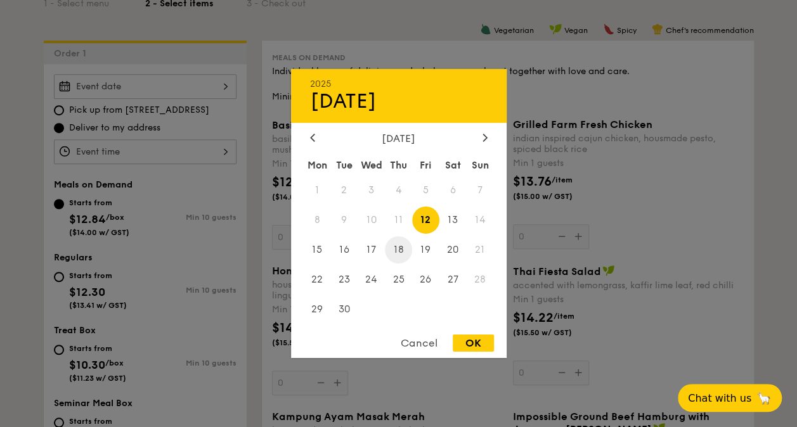
click at [397, 250] on span "18" at bounding box center [398, 250] width 27 height 27
click at [467, 342] on div "OK" at bounding box center [473, 343] width 41 height 17
type input "Sep 18, 2025"
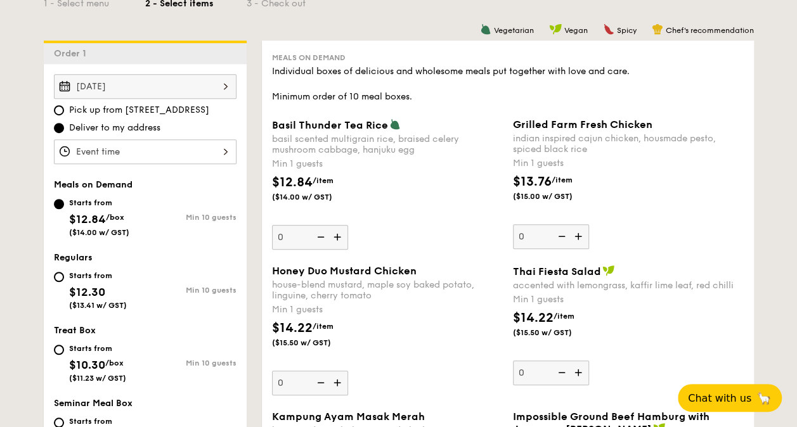
click at [221, 155] on div at bounding box center [145, 152] width 183 height 25
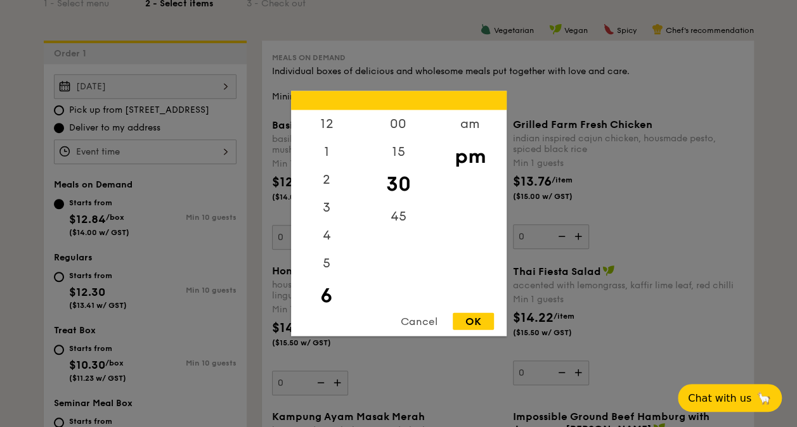
scroll to position [28, 0]
drag, startPoint x: 334, startPoint y: 185, endPoint x: 336, endPoint y: 200, distance: 16.1
click at [336, 200] on div "3" at bounding box center [327, 184] width 72 height 37
drag, startPoint x: 320, startPoint y: 236, endPoint x: 325, endPoint y: 202, distance: 33.9
click at [325, 203] on div "4" at bounding box center [327, 221] width 72 height 37
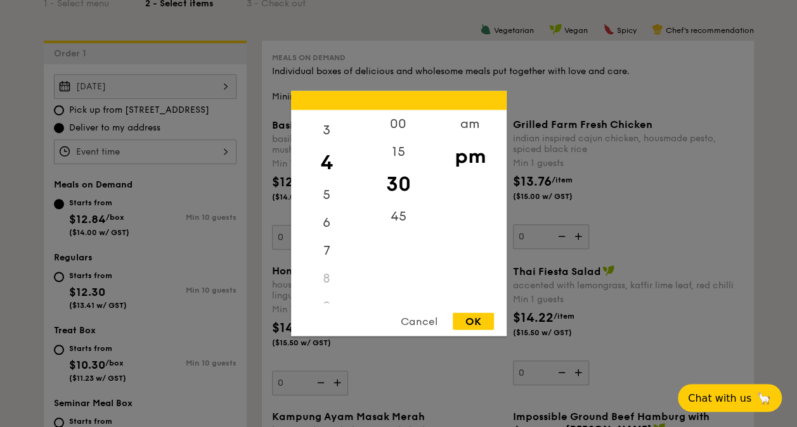
scroll to position [0, 0]
click at [332, 122] on div "12" at bounding box center [327, 128] width 72 height 37
click at [406, 189] on div "30" at bounding box center [399, 184] width 72 height 37
click at [479, 318] on div "OK" at bounding box center [473, 321] width 41 height 17
type input "12:30PM"
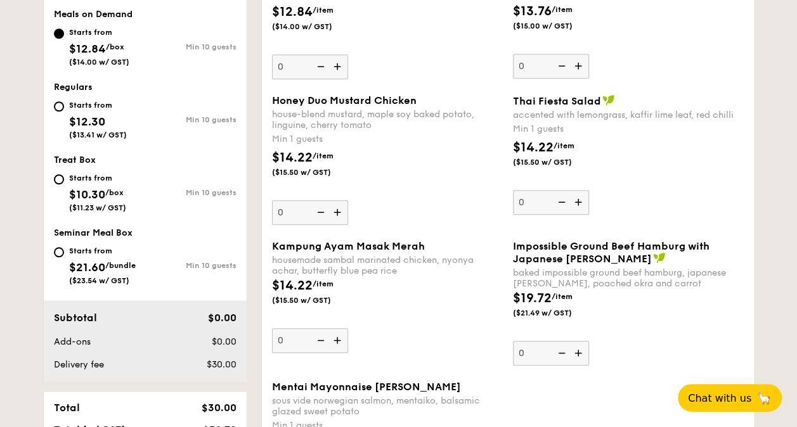
scroll to position [507, 0]
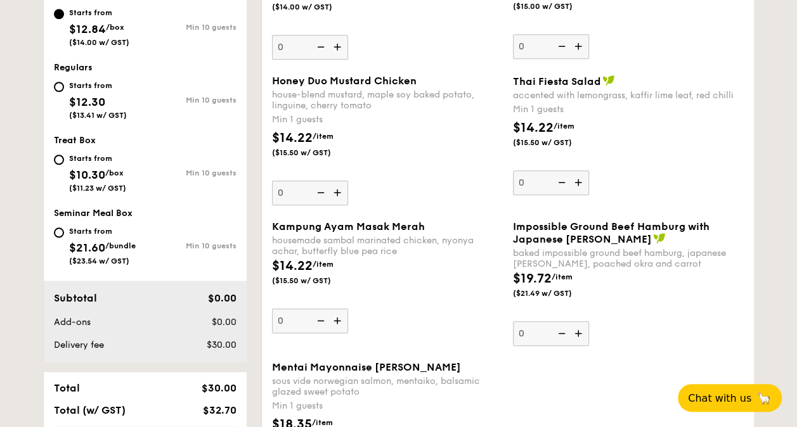
click at [105, 245] on span "$21.60" at bounding box center [87, 248] width 36 height 14
click at [64, 238] on input "Starts from $21.60 /bundle ($23.54 w/ GST) Min 10 guests" at bounding box center [59, 233] width 10 height 10
radio input "true"
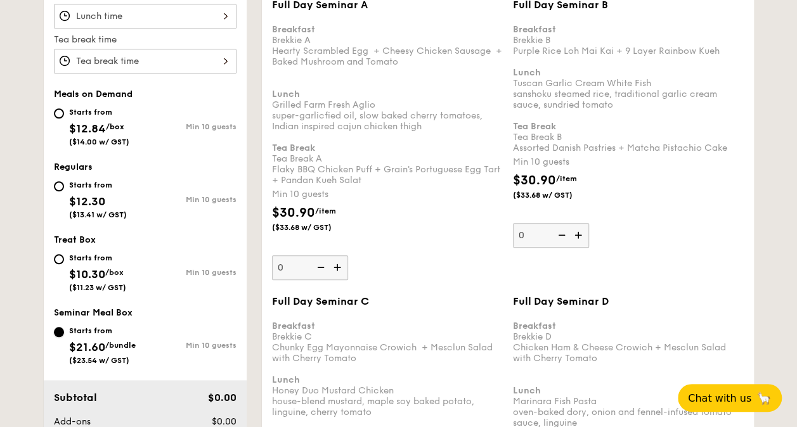
scroll to position [459, 0]
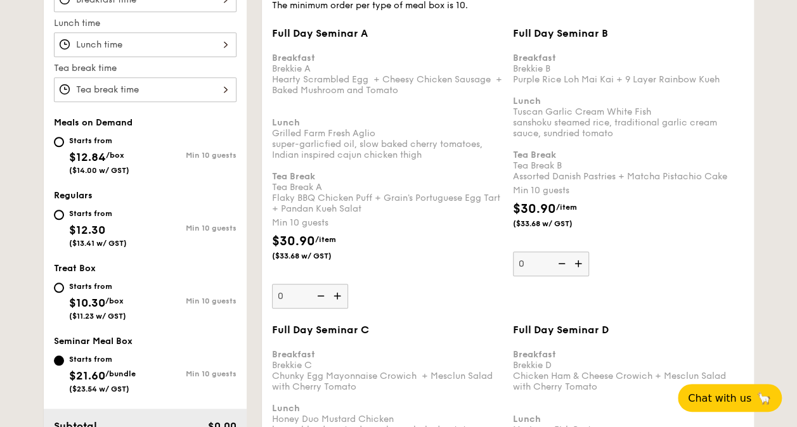
click at [98, 217] on div "Starts from $12.30 ($13.41 w/ GST)" at bounding box center [98, 227] width 58 height 42
click at [64, 217] on input "Starts from $12.30 ($13.41 w/ GST) Min 10 guests" at bounding box center [59, 215] width 10 height 10
radio input "true"
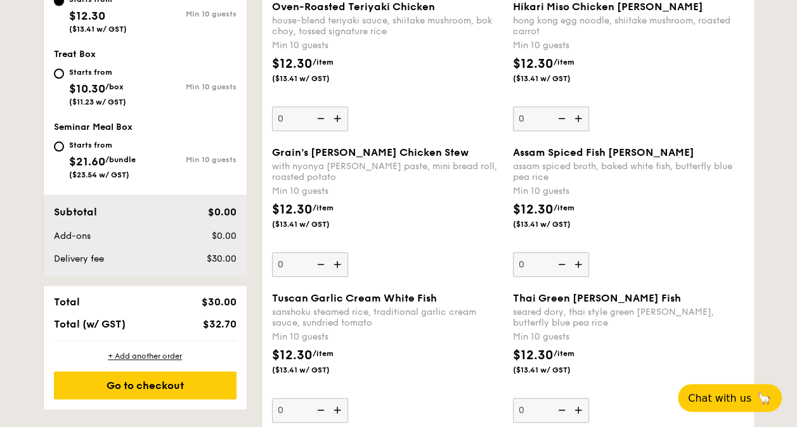
scroll to position [431, 0]
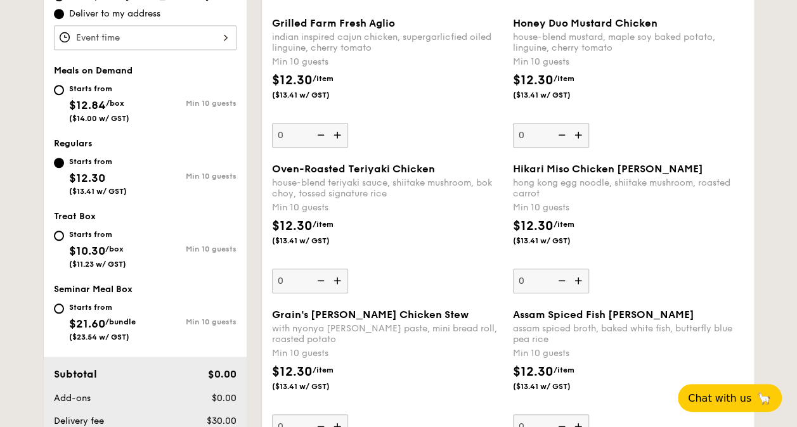
click at [338, 279] on img at bounding box center [338, 281] width 19 height 24
click at [338, 279] on input "0" at bounding box center [310, 281] width 76 height 25
click at [339, 279] on img at bounding box center [338, 281] width 19 height 24
click at [339, 279] on input "10" at bounding box center [310, 281] width 76 height 25
click at [339, 279] on img at bounding box center [338, 281] width 19 height 24
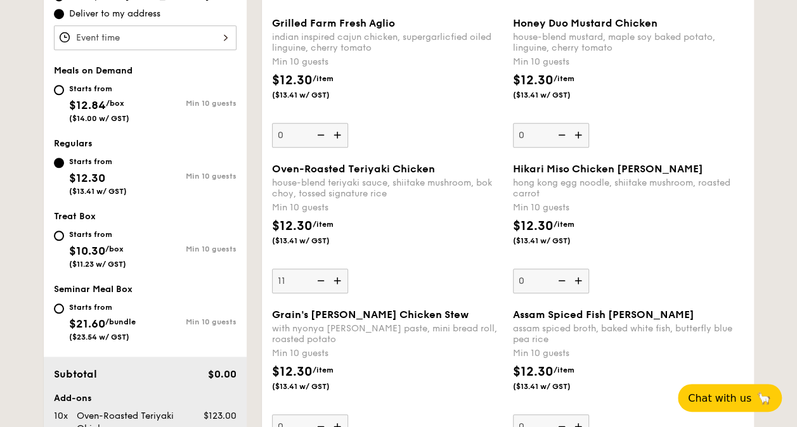
click at [339, 279] on input "11" at bounding box center [310, 281] width 76 height 25
click at [325, 279] on img at bounding box center [319, 281] width 19 height 24
click at [325, 279] on input "12" at bounding box center [310, 281] width 76 height 25
click at [325, 279] on img at bounding box center [319, 281] width 19 height 24
click at [325, 279] on input "11" at bounding box center [310, 281] width 76 height 25
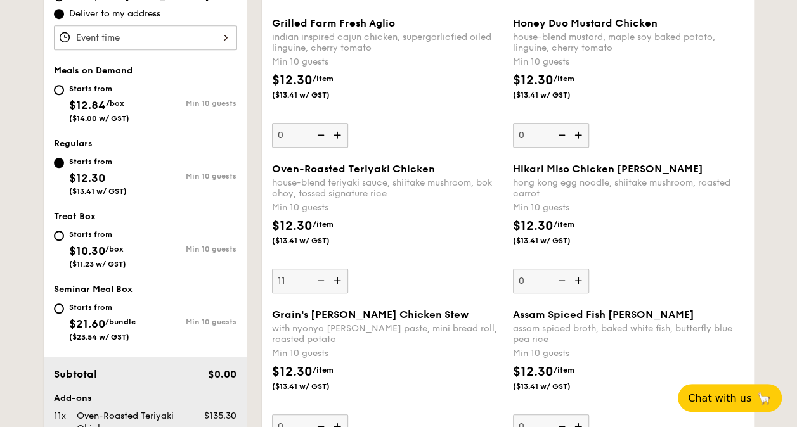
type input "10"
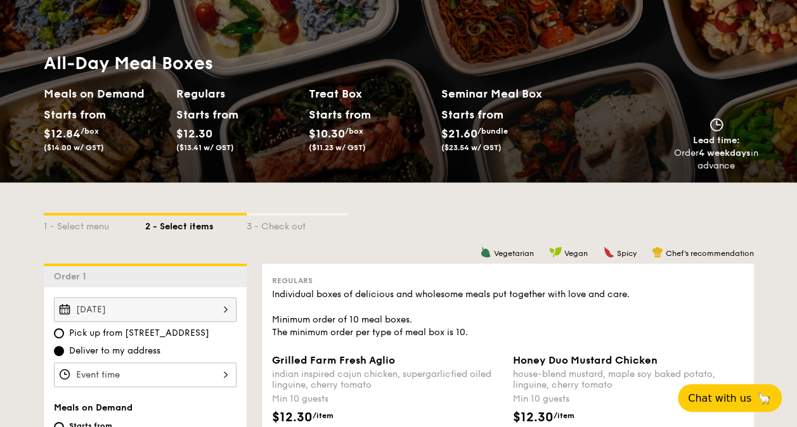
scroll to position [0, 0]
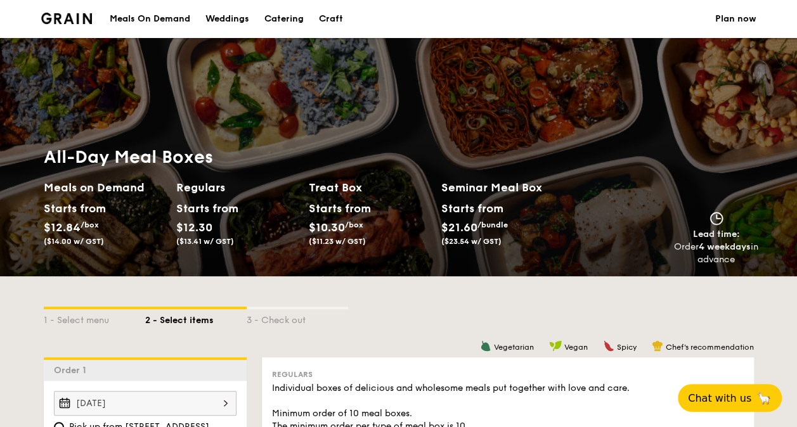
click at [146, 20] on div "Meals On Demand" at bounding box center [150, 19] width 81 height 38
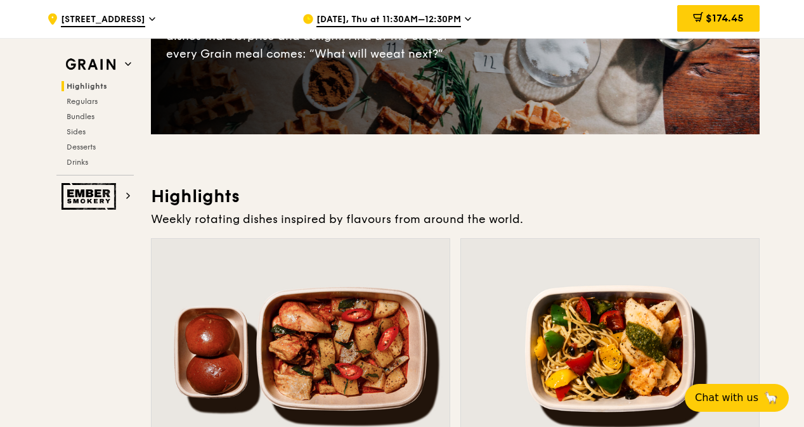
scroll to position [114, 0]
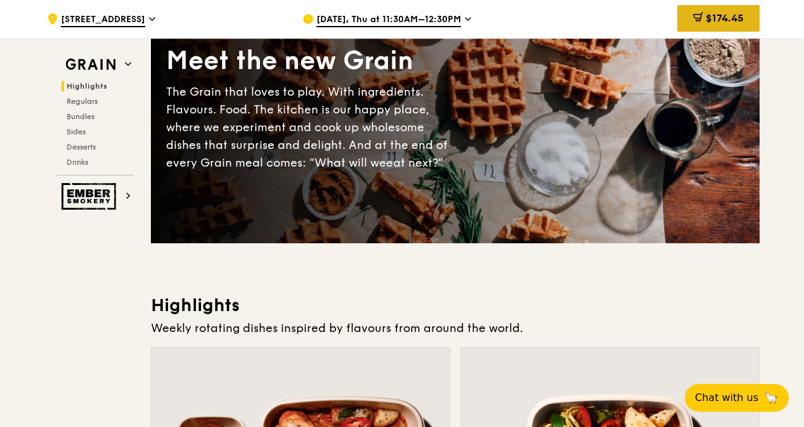
click at [732, 22] on span "$174.45" at bounding box center [725, 18] width 38 height 12
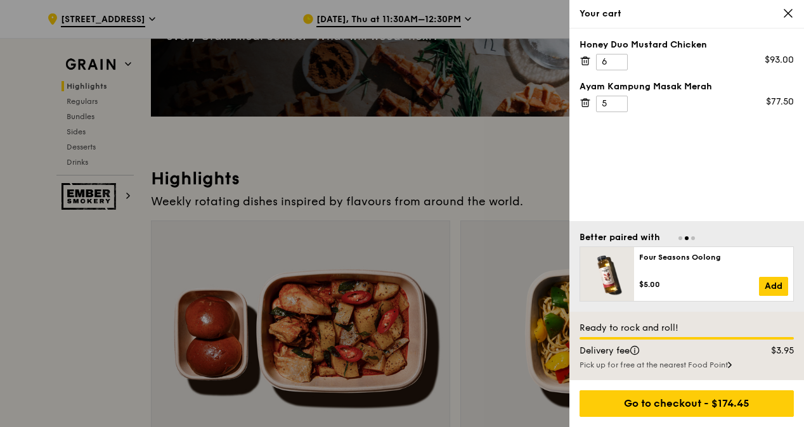
scroll to position [304, 0]
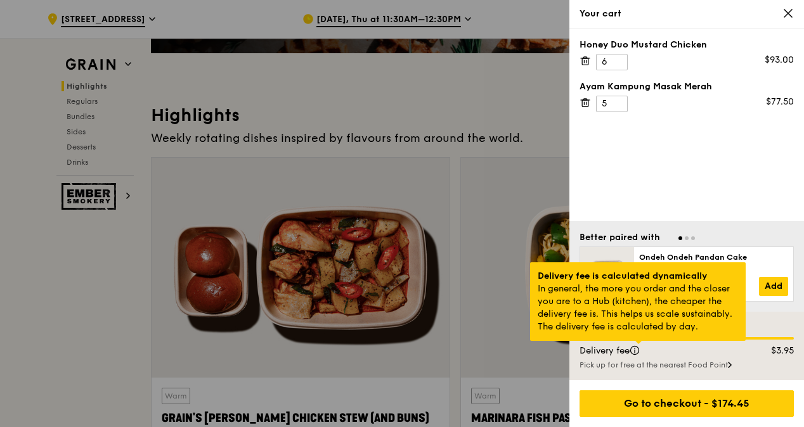
click at [637, 344] on div at bounding box center [639, 342] width 6 height 3
click at [642, 344] on div at bounding box center [639, 342] width 6 height 3
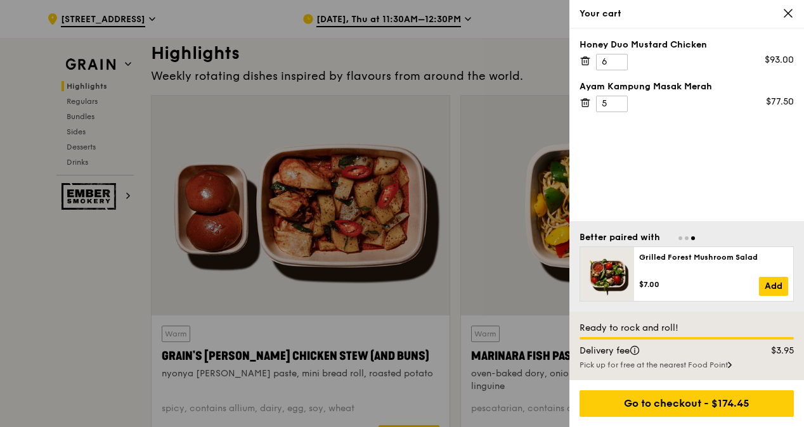
scroll to position [368, 0]
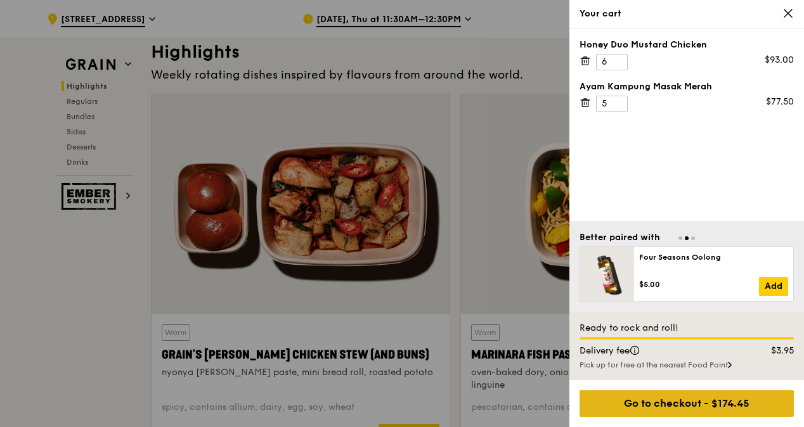
click at [647, 403] on div "Go to checkout - $174.45" at bounding box center [687, 404] width 214 height 27
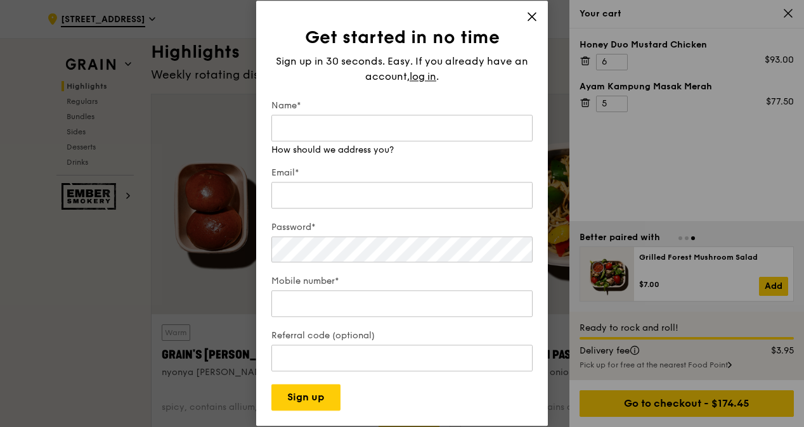
click at [532, 20] on icon at bounding box center [531, 16] width 11 height 11
